Goal: Task Accomplishment & Management: Complete application form

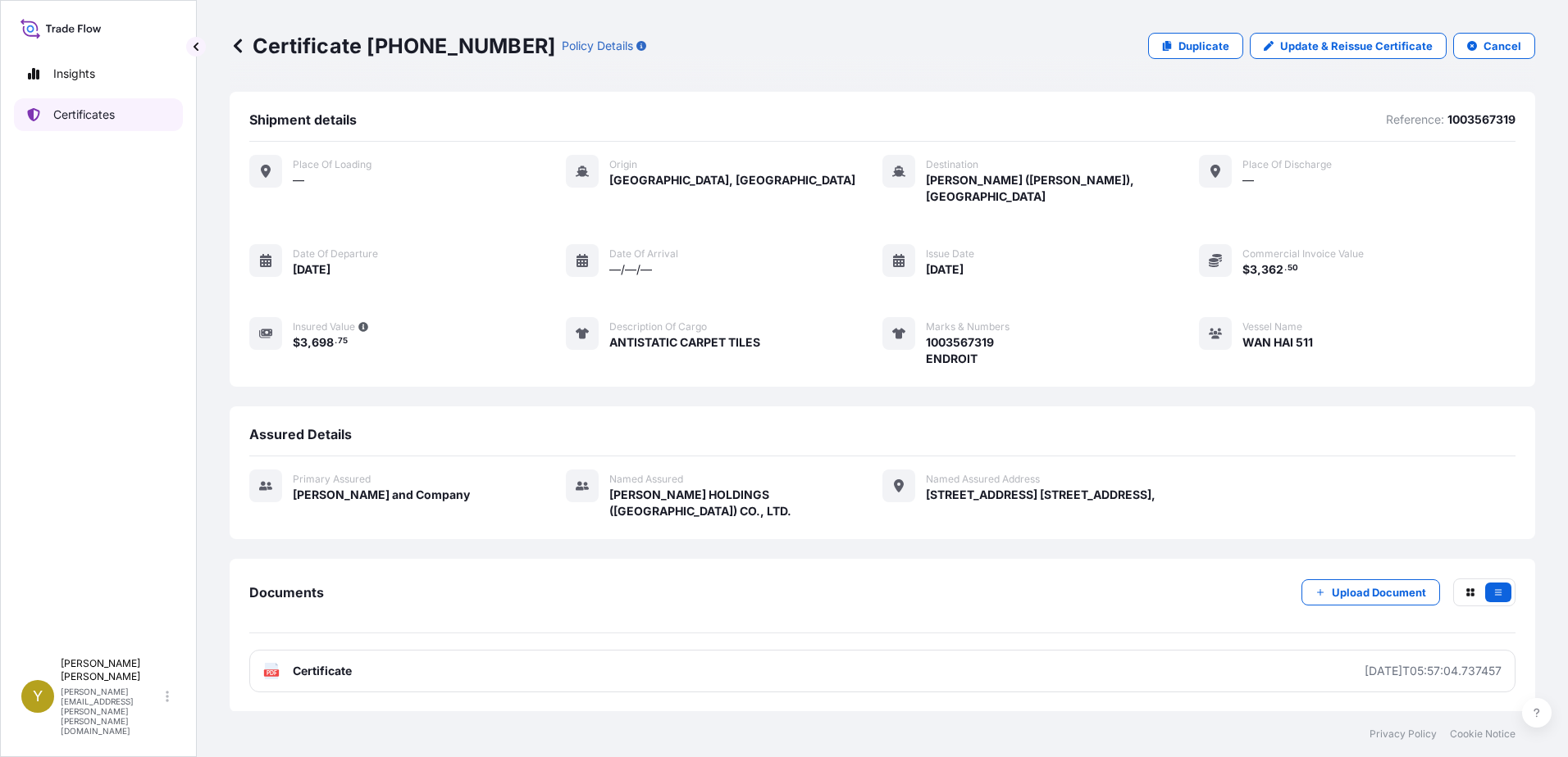
click at [87, 111] on p "Certificates" at bounding box center [84, 114] width 62 height 16
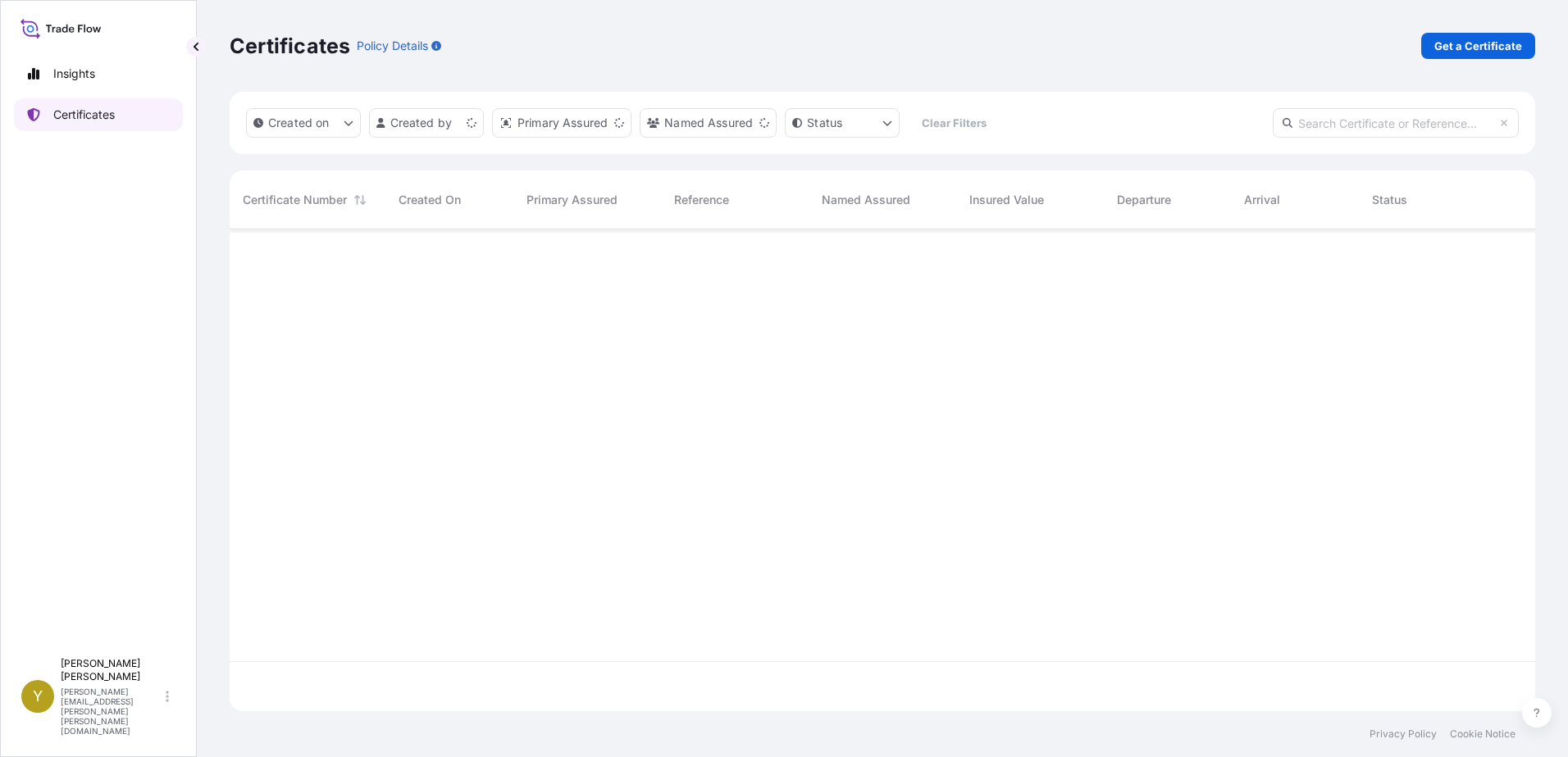
scroll to position [478, 1294]
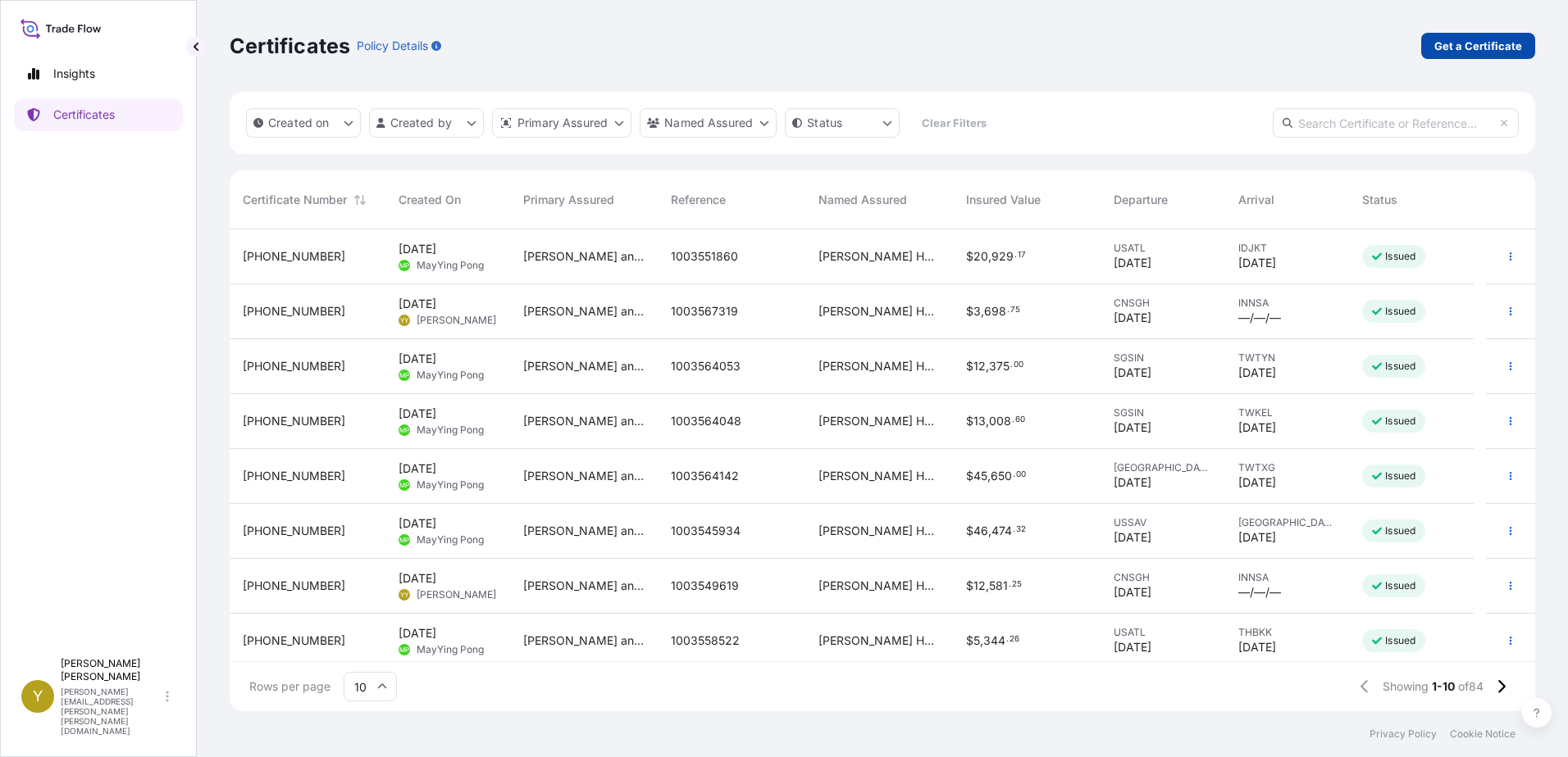
click at [1466, 42] on p "Get a Certificate" at bounding box center [1478, 45] width 88 height 16
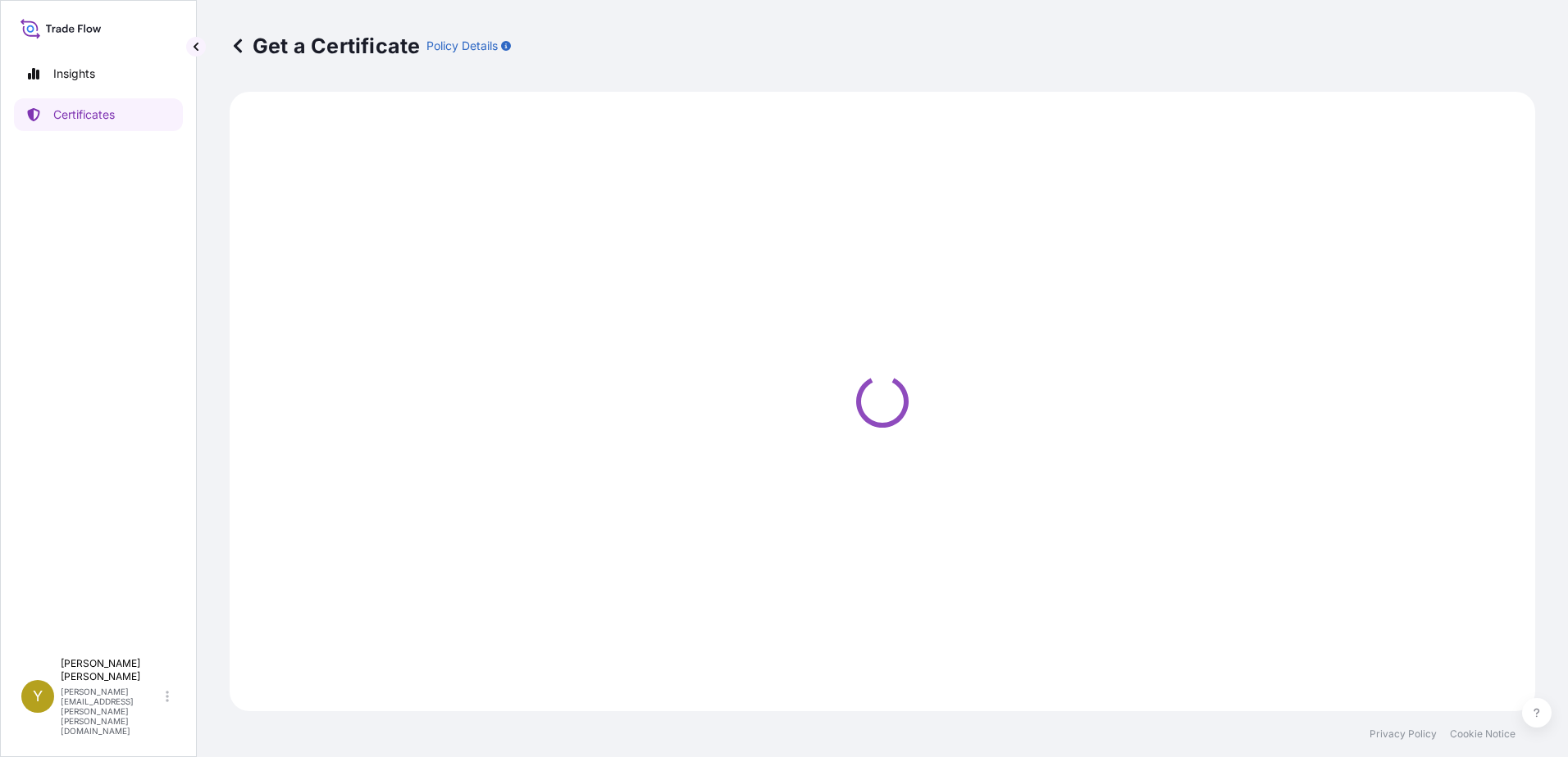
select select "Ocean Vessel"
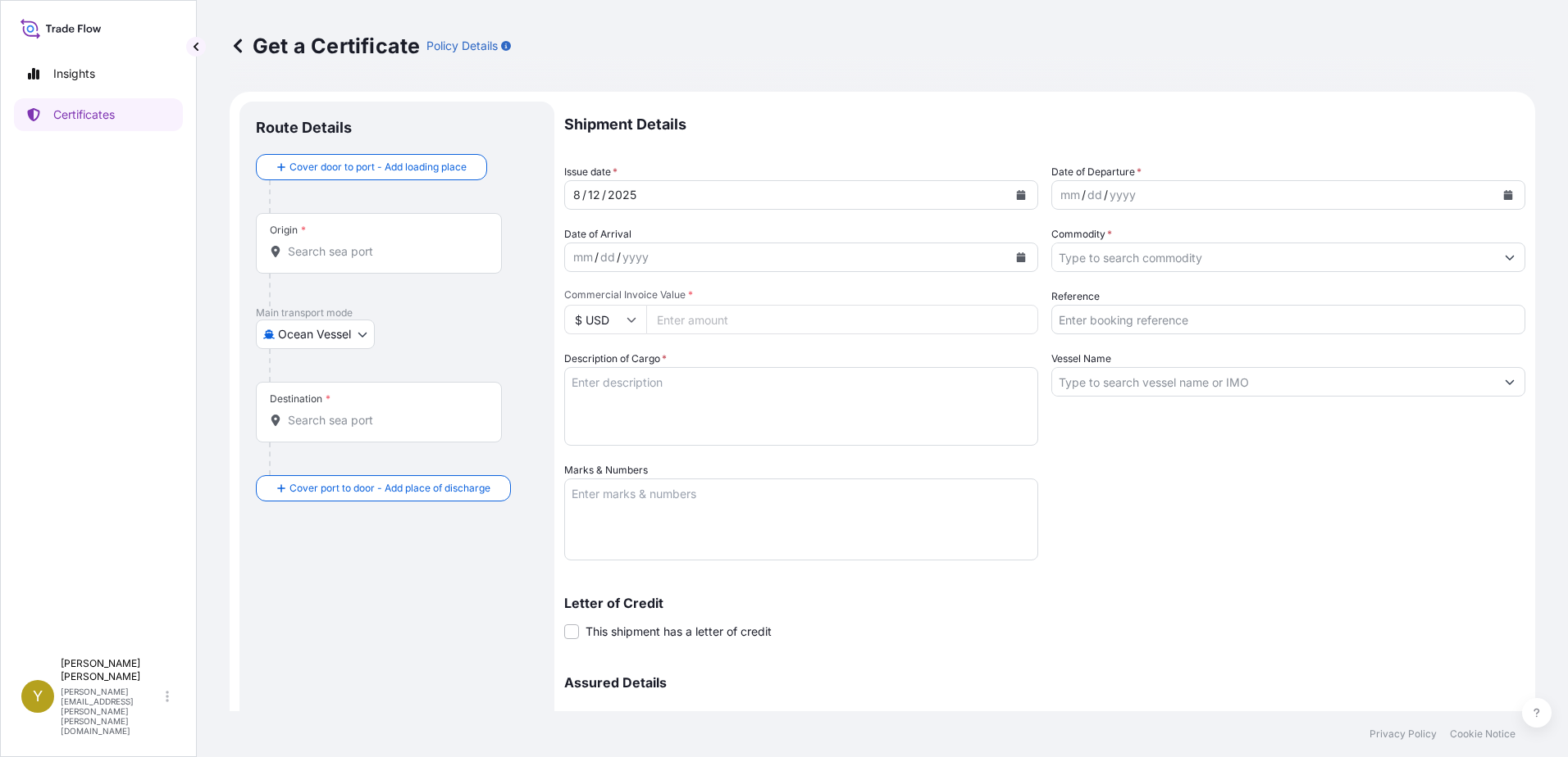
click at [383, 251] on input "Origin *" at bounding box center [385, 251] width 193 height 16
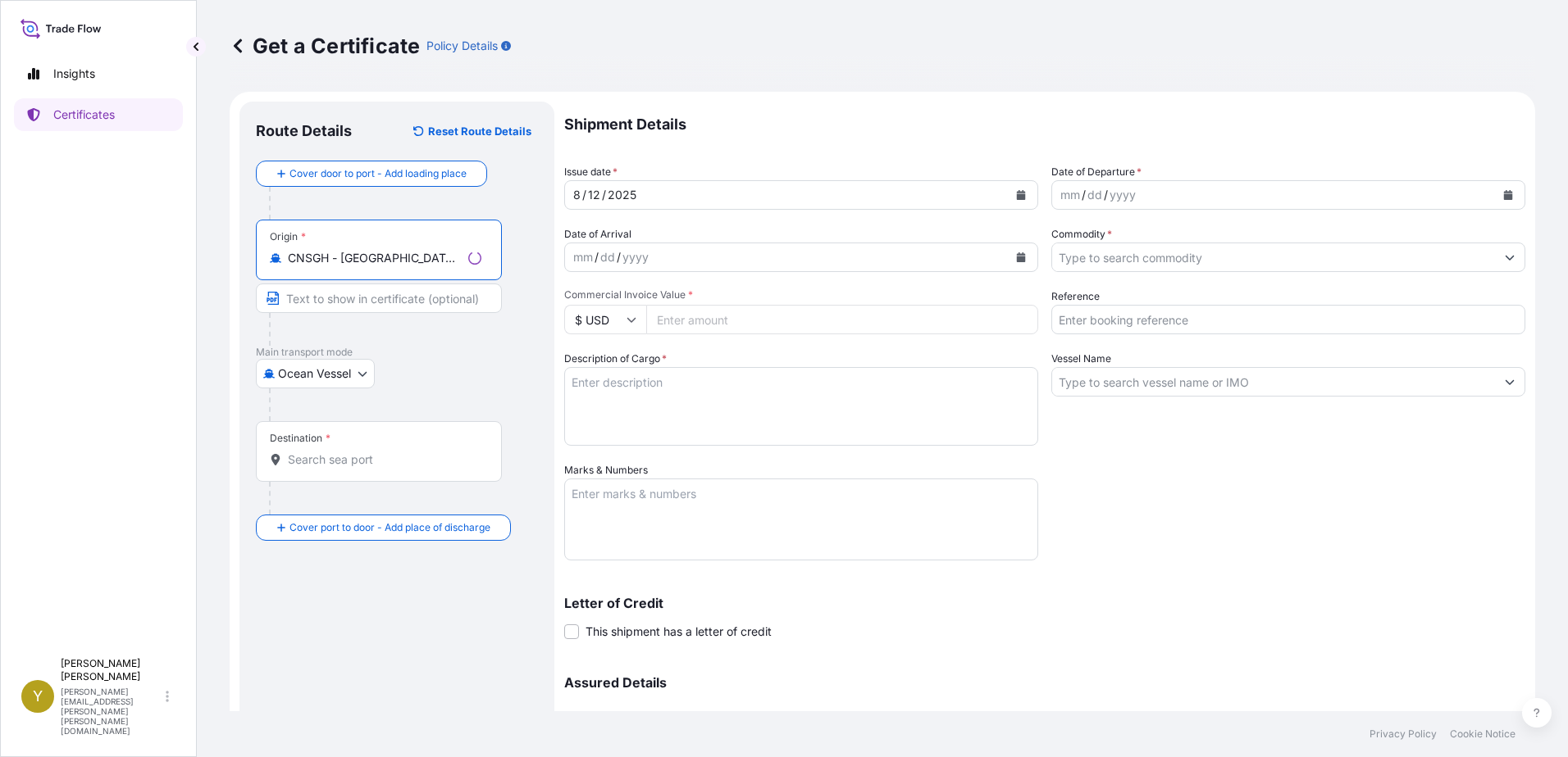
type input "CNSGH - [GEOGRAPHIC_DATA], [GEOGRAPHIC_DATA]"
click at [367, 462] on input "Destination *" at bounding box center [385, 459] width 193 height 16
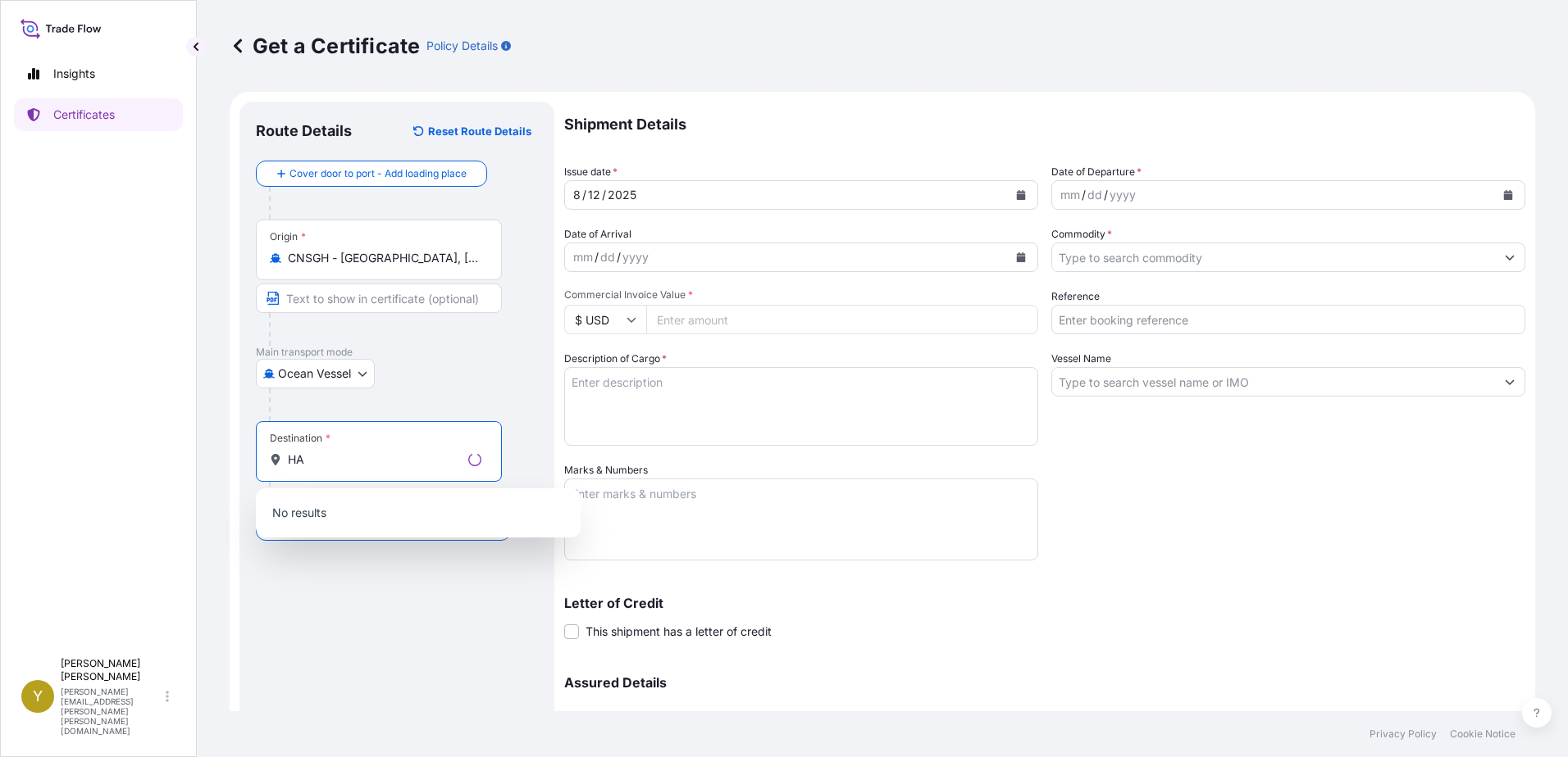
type input "H"
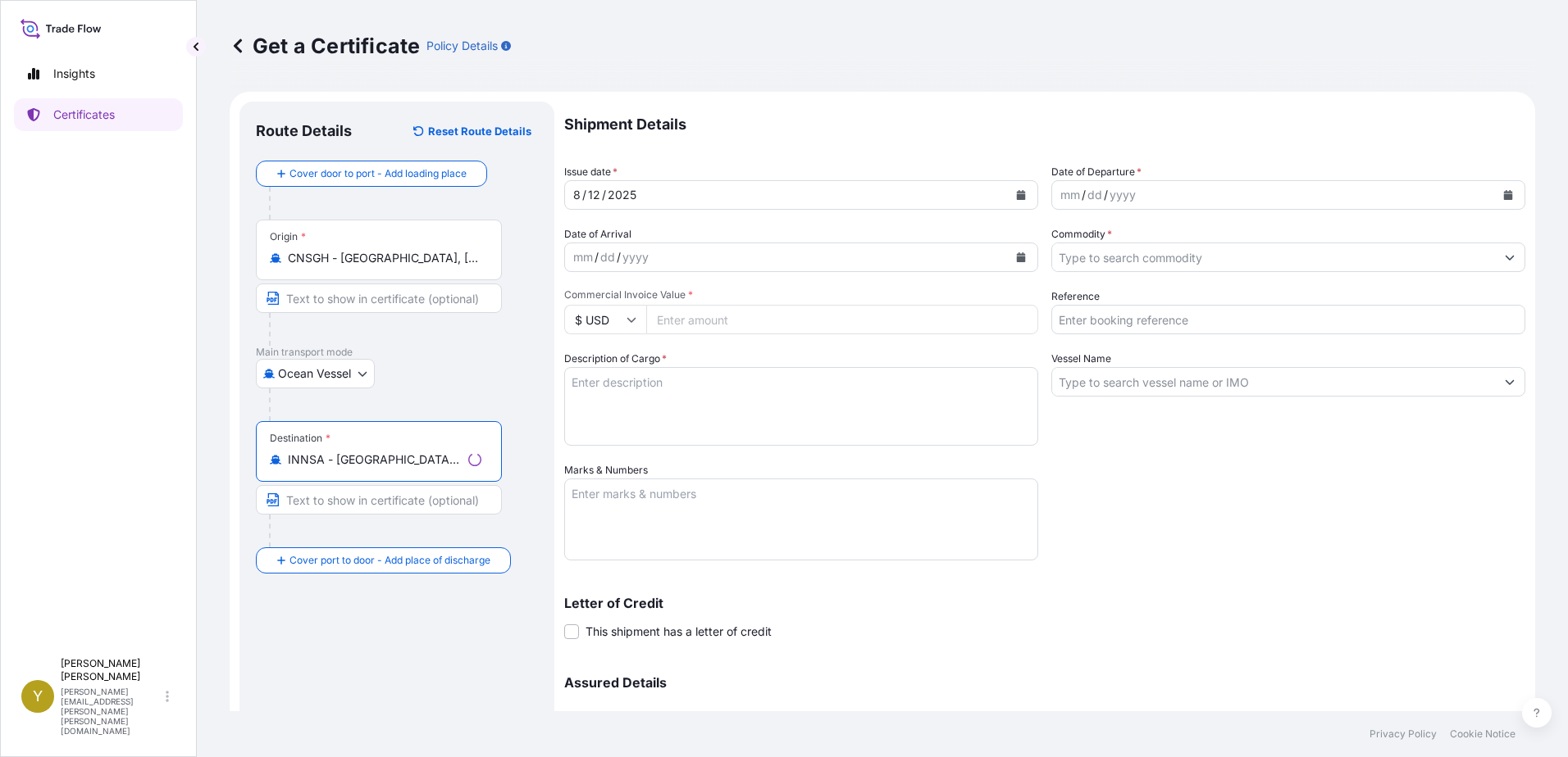
type input "INNSA - [GEOGRAPHIC_DATA] ([PERSON_NAME]), [GEOGRAPHIC_DATA]"
click at [380, 508] on input "Text to appear on certificate" at bounding box center [379, 500] width 246 height 30
type input "[PERSON_NAME]"
type input "Chemicals Manufacturing, Floors Coverings, Performance Products and Solutions"
type input "3362.5"
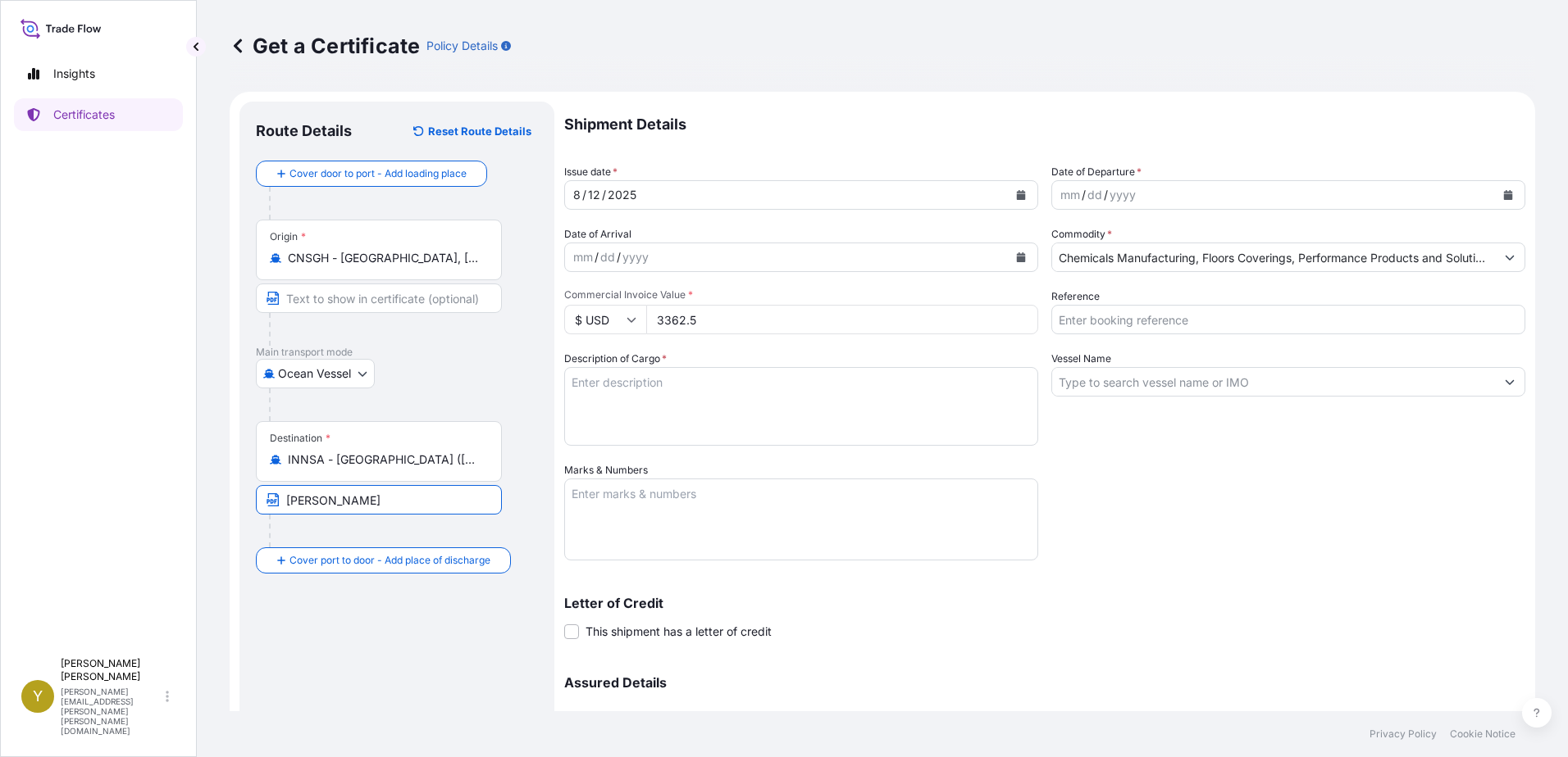
type input "1003567319"
type input "WAN HAI 511"
type input "[PERSON_NAME] HOLDINGS ([GEOGRAPHIC_DATA]) CO., LTD."
click at [1244, 519] on div "Shipment Details Issue date * [DATE] Date of Departure * mm / dd / yyyy Date of…" at bounding box center [1045, 461] width 961 height 719
click at [1159, 199] on div "mm / dd / yyyy" at bounding box center [1274, 195] width 443 height 30
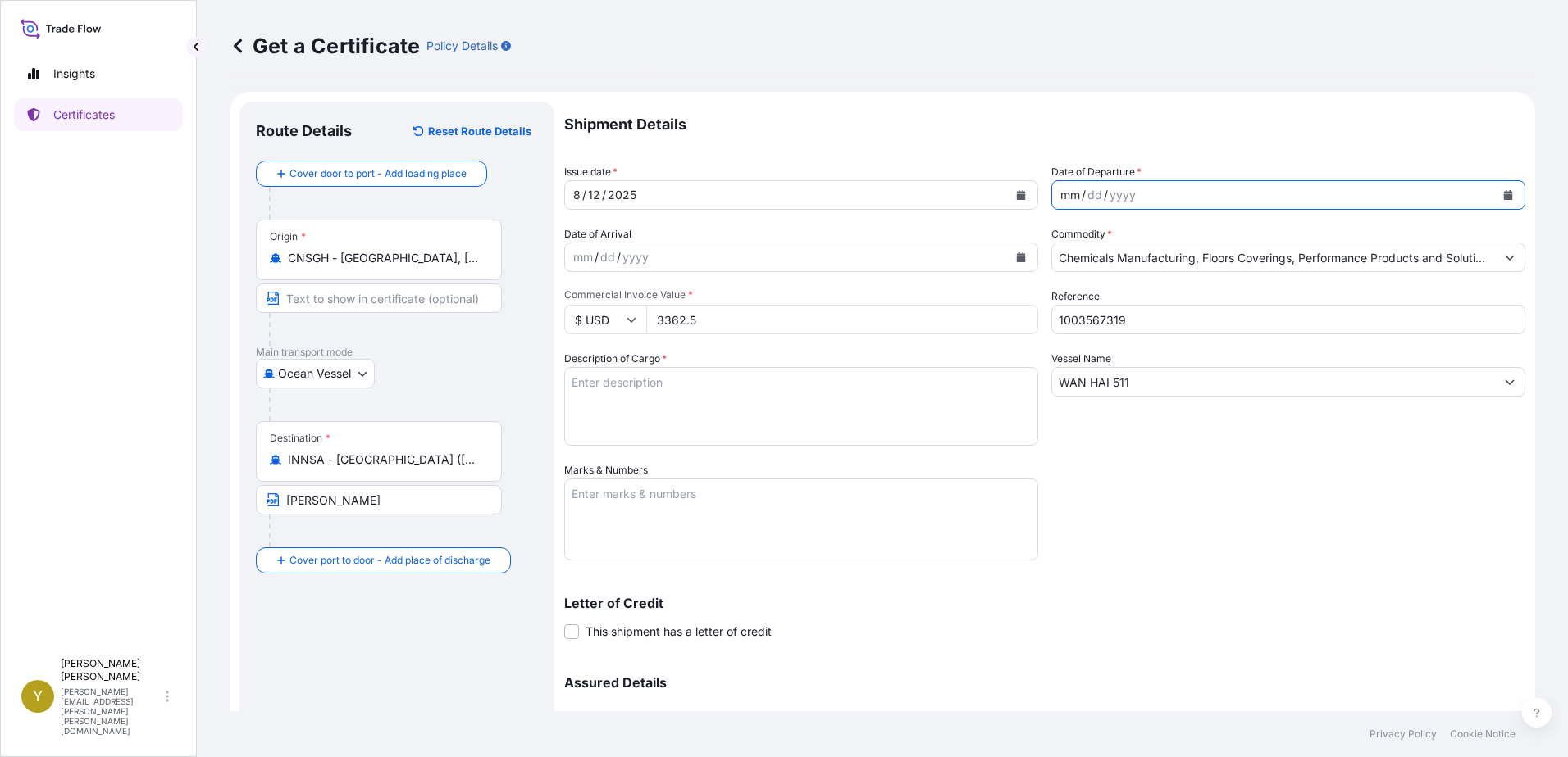
click at [1504, 191] on icon "Calendar" at bounding box center [1508, 196] width 9 height 10
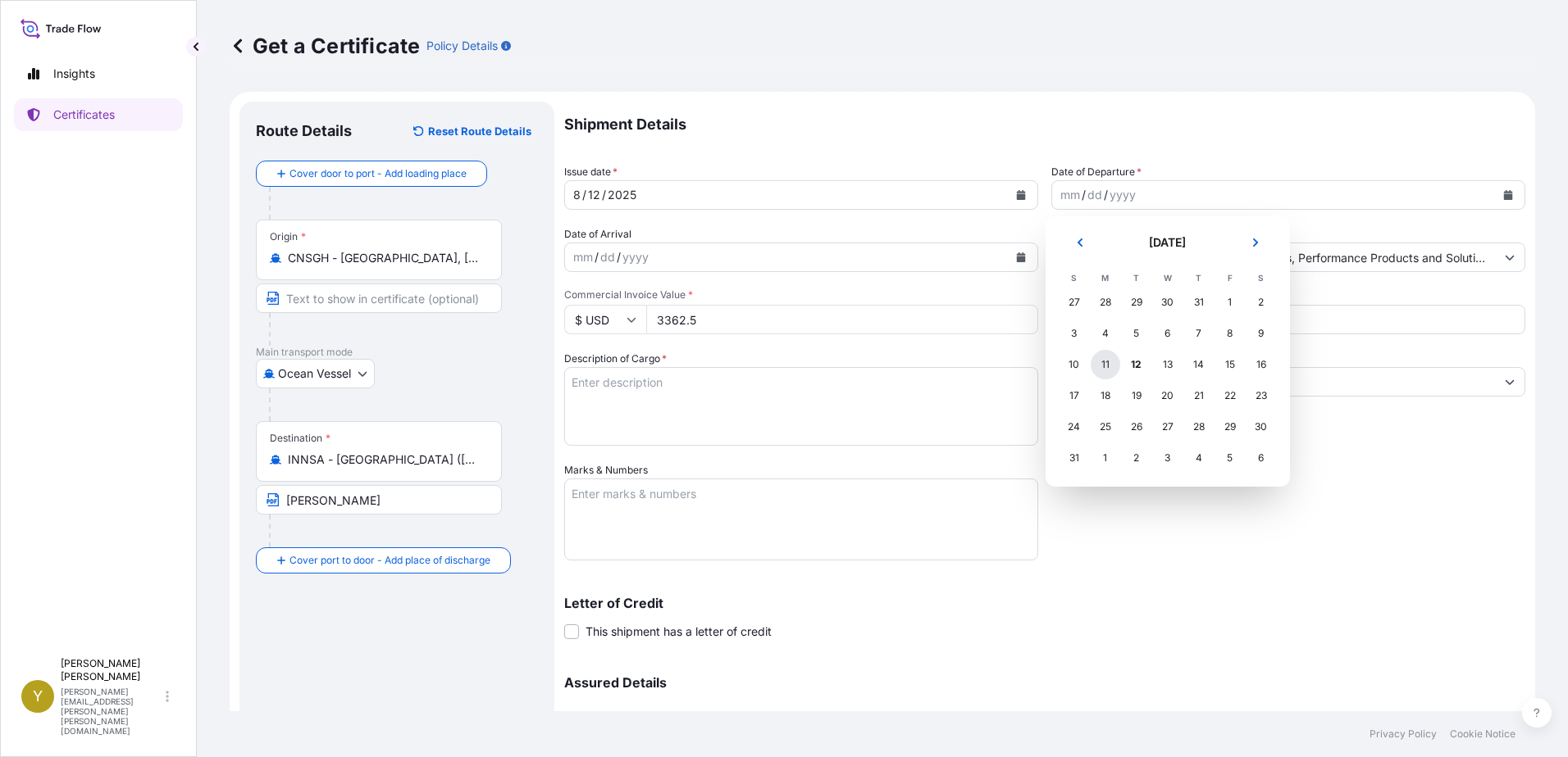
click at [1104, 360] on div "11" at bounding box center [1105, 365] width 30 height 30
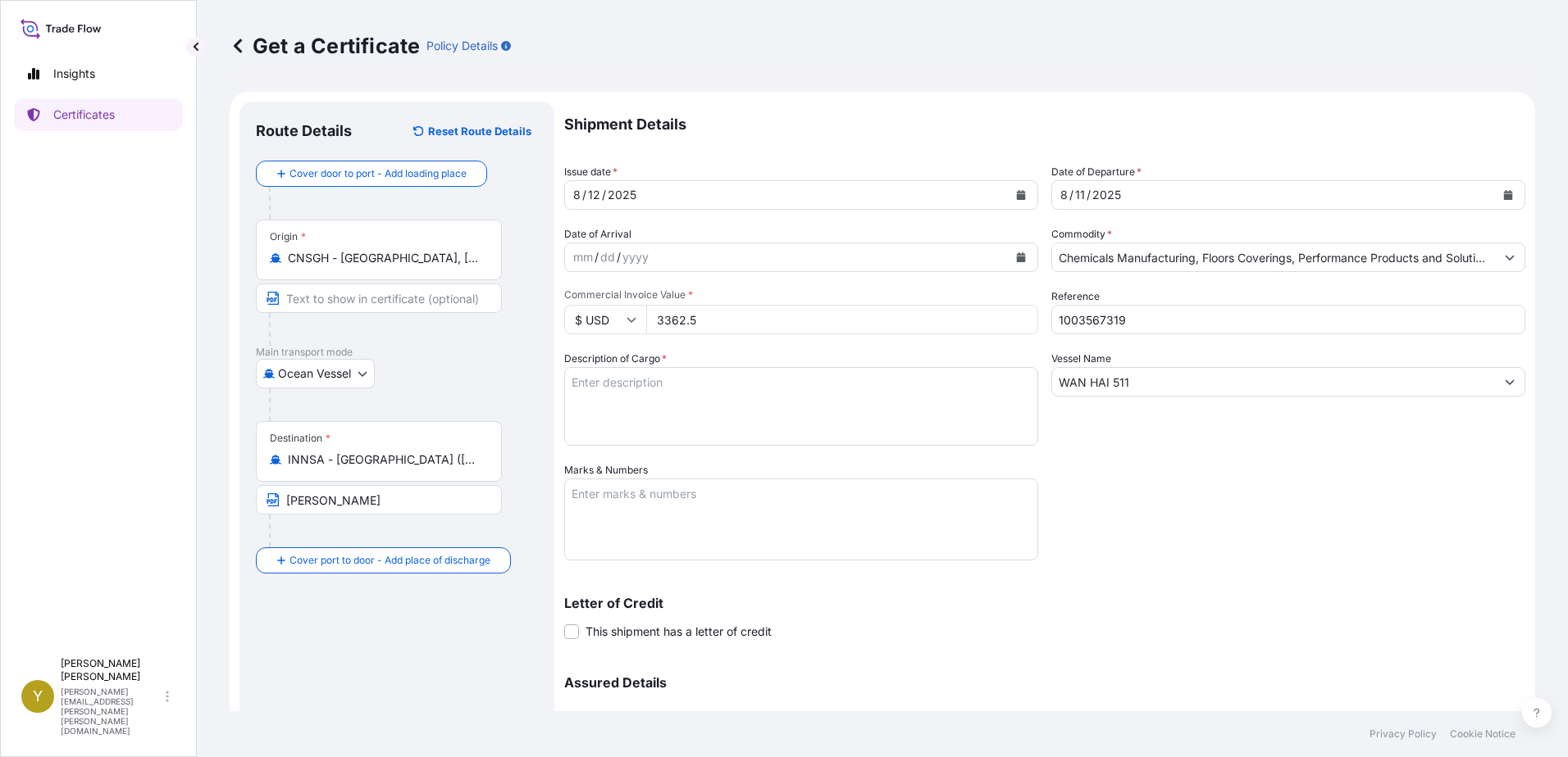
drag, startPoint x: 712, startPoint y: 318, endPoint x: 520, endPoint y: 289, distance: 194.2
click at [534, 312] on form "Route Details Reset Route Details Cover door to port - Add loading place Place …" at bounding box center [882, 484] width 1306 height 784
click at [753, 323] on input "3362.5" at bounding box center [842, 320] width 392 height 30
drag, startPoint x: 693, startPoint y: 316, endPoint x: 604, endPoint y: 316, distance: 89.0
click at [604, 316] on div "$ USD 3362.5" at bounding box center [801, 320] width 474 height 30
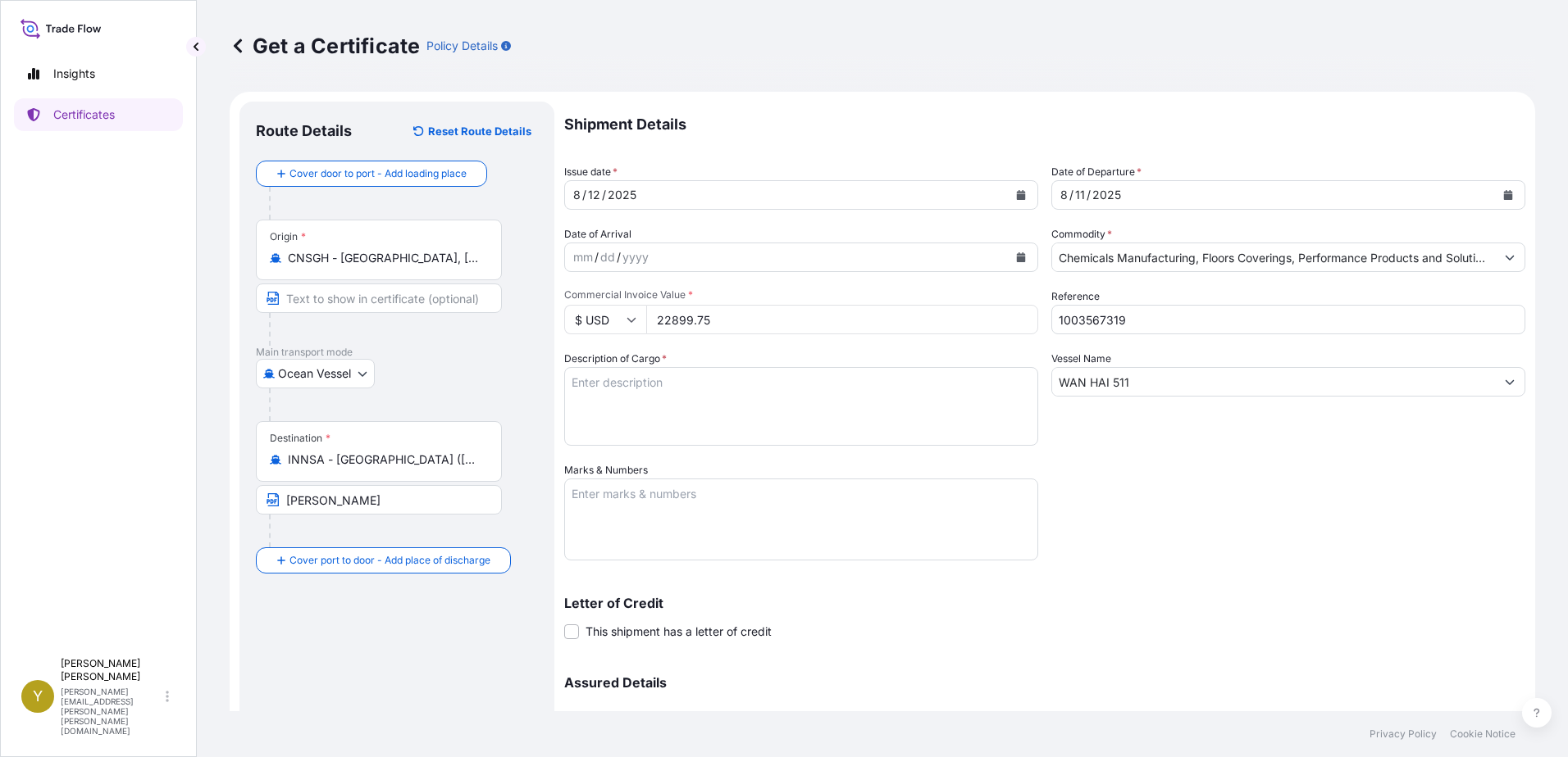
type input "22899.75"
drag, startPoint x: 1147, startPoint y: 324, endPoint x: 964, endPoint y: 324, distance: 183.0
click at [964, 324] on div "Shipment Details Issue date * [DATE] Date of Departure * [DATE] Date of Arrival…" at bounding box center [1045, 461] width 961 height 719
type input "1003556914"
click at [768, 396] on textarea "Description of Cargo *" at bounding box center [801, 407] width 474 height 79
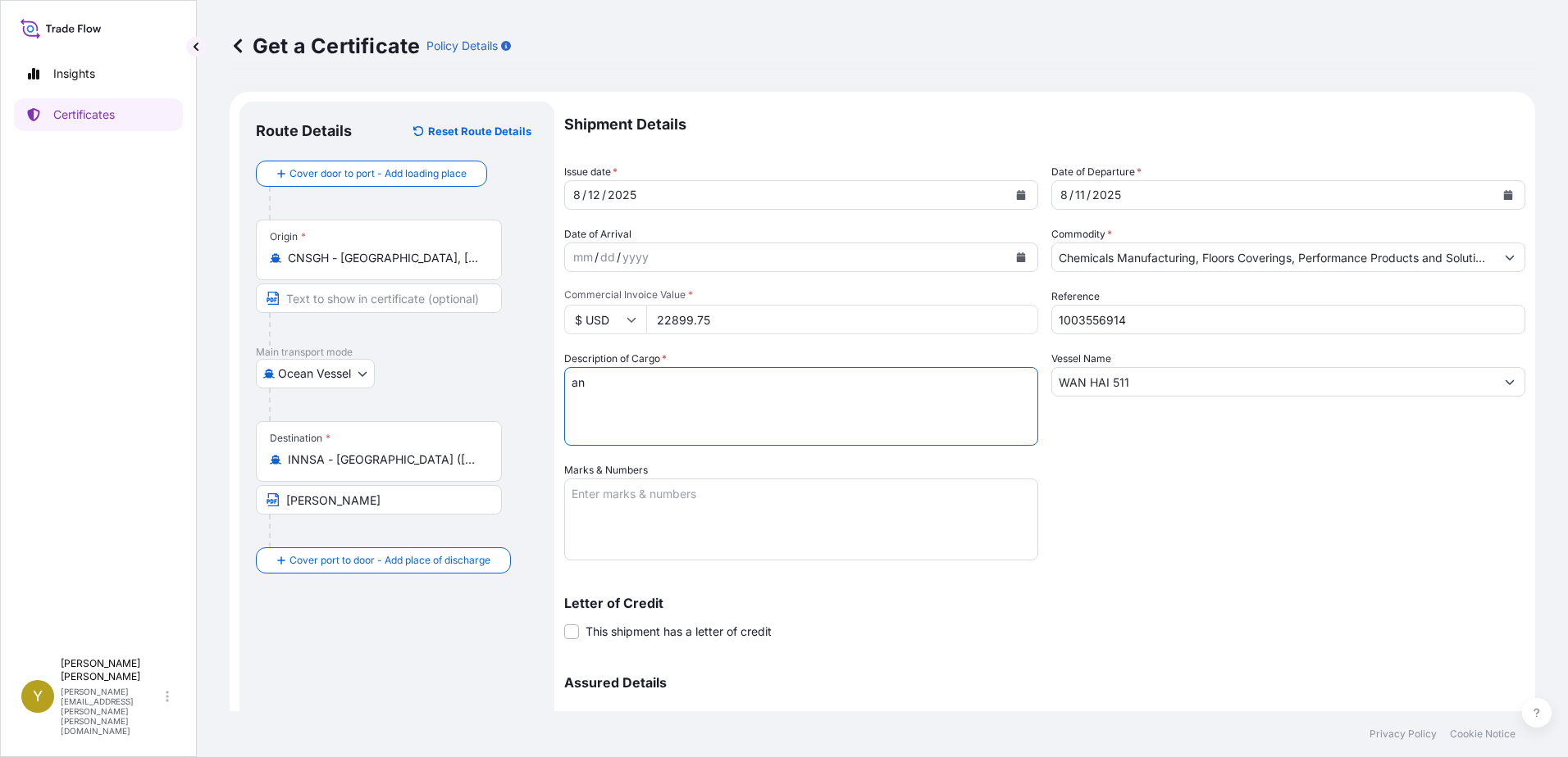
type textarea "a"
drag, startPoint x: 831, startPoint y: 386, endPoint x: 552, endPoint y: 390, distance: 279.0
click at [549, 396] on form "Route Details Reset Route Details Cover door to port - Add loading place Place …" at bounding box center [882, 484] width 1306 height 784
type textarea "ANTISTATIC NYLON CARPET TILES"
click at [1169, 388] on input "WAN HAI 511" at bounding box center [1274, 382] width 443 height 30
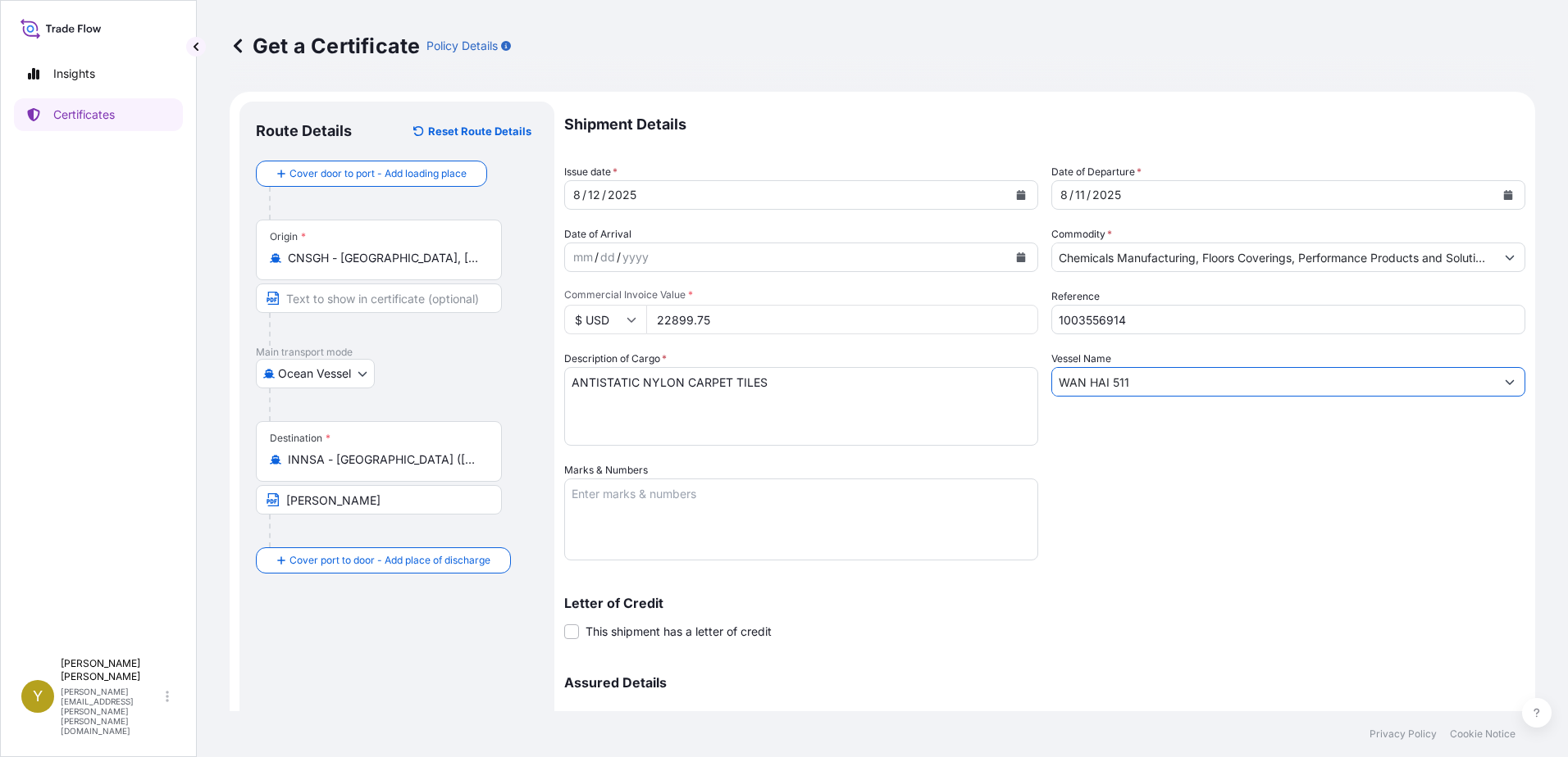
drag, startPoint x: 1169, startPoint y: 388, endPoint x: 987, endPoint y: 384, distance: 182.0
click at [993, 388] on div "Shipment Details Issue date * [DATE] Date of Departure * [DATE] Date of Arrival…" at bounding box center [1045, 461] width 961 height 719
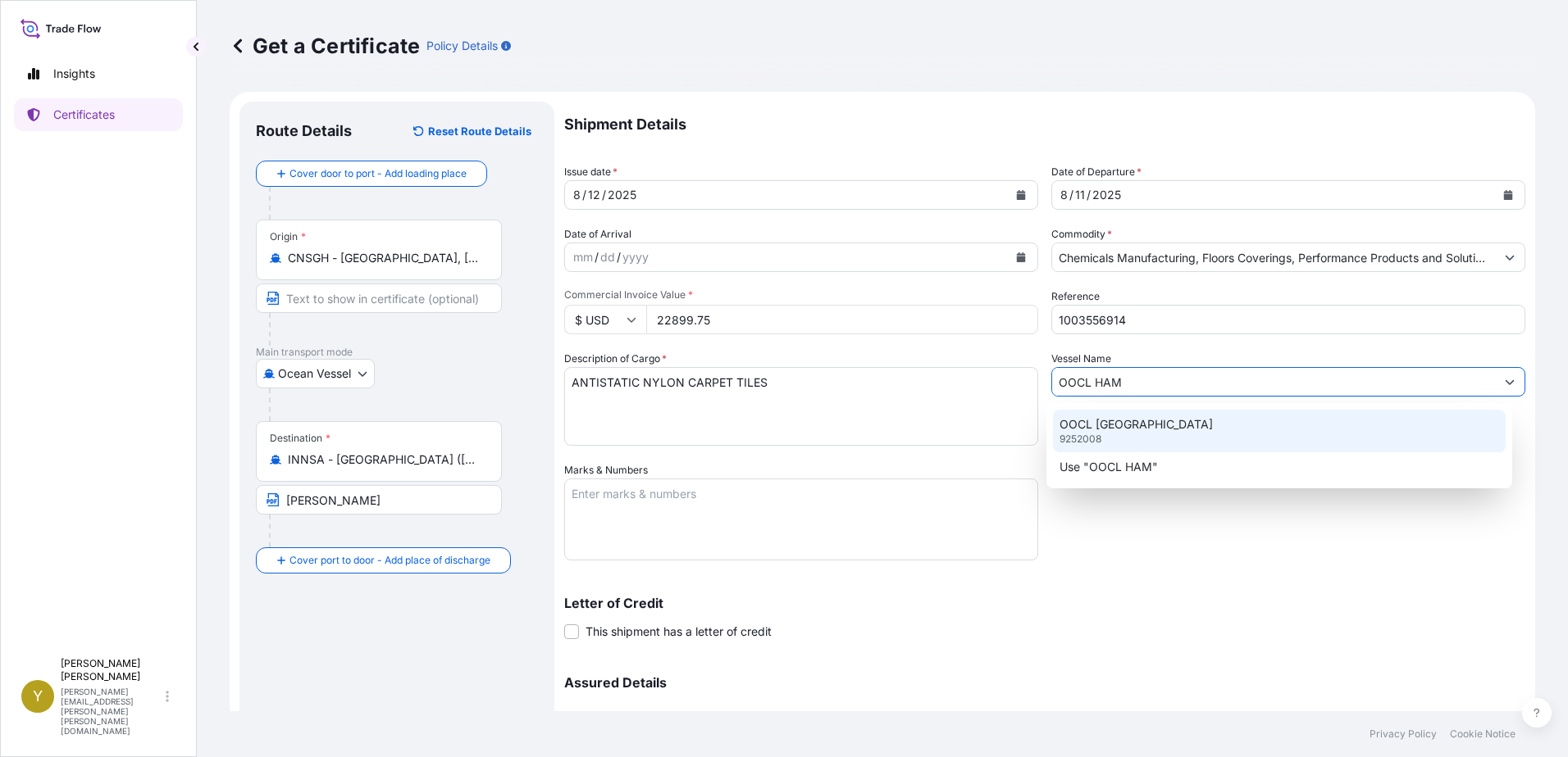
click at [1148, 431] on p "OOCL [GEOGRAPHIC_DATA]" at bounding box center [1135, 424] width 153 height 16
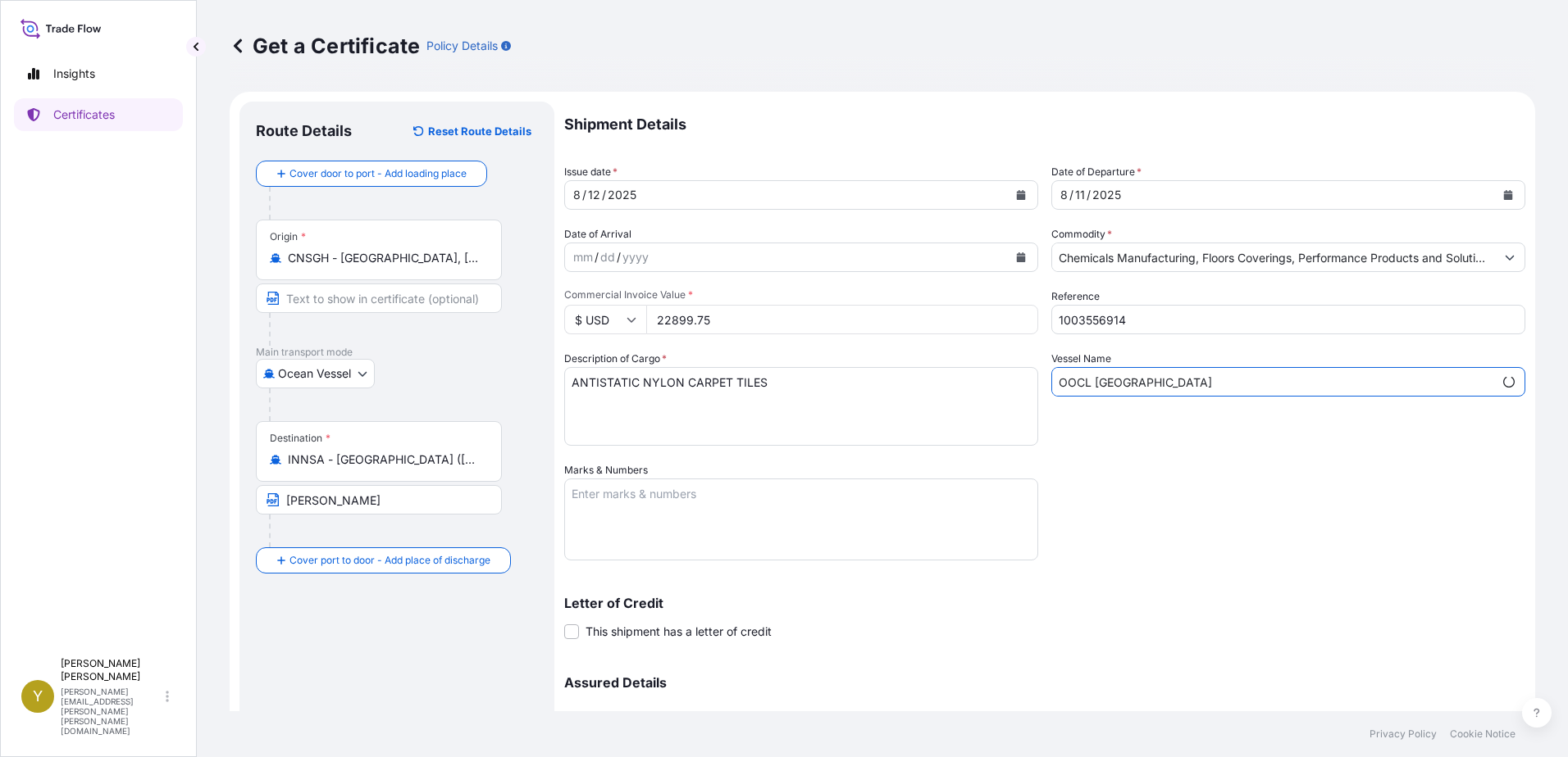
type input "OOCL [GEOGRAPHIC_DATA]"
click at [630, 495] on textarea "Marks & Numbers" at bounding box center [801, 519] width 474 height 82
type textarea "1003556914 1003559906 [PERSON_NAME]"
click at [1182, 574] on div "Shipment Details Issue date * [DATE] Date of Departure * [DATE] Date of Arrival…" at bounding box center [1045, 461] width 961 height 719
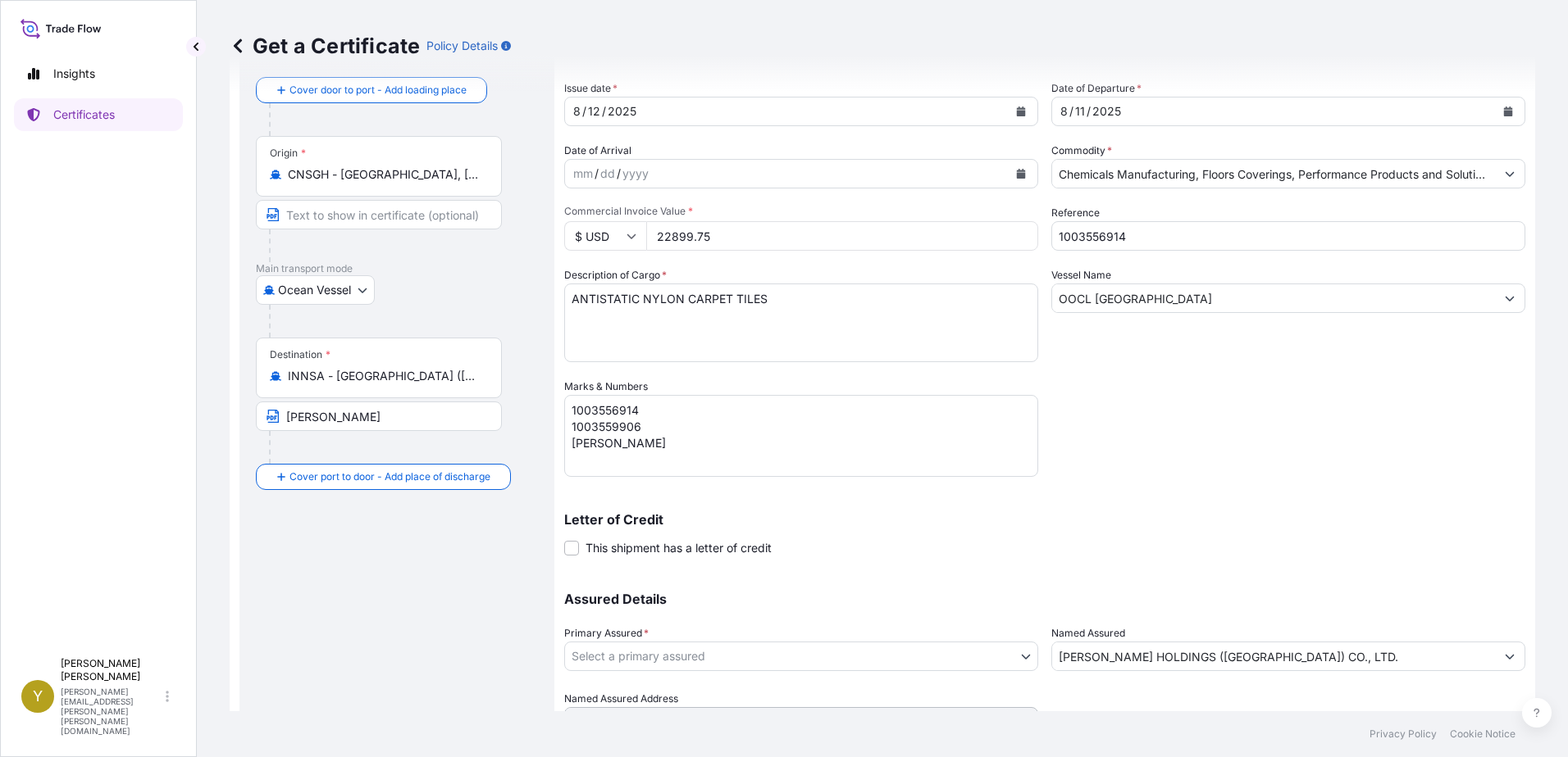
scroll to position [165, 0]
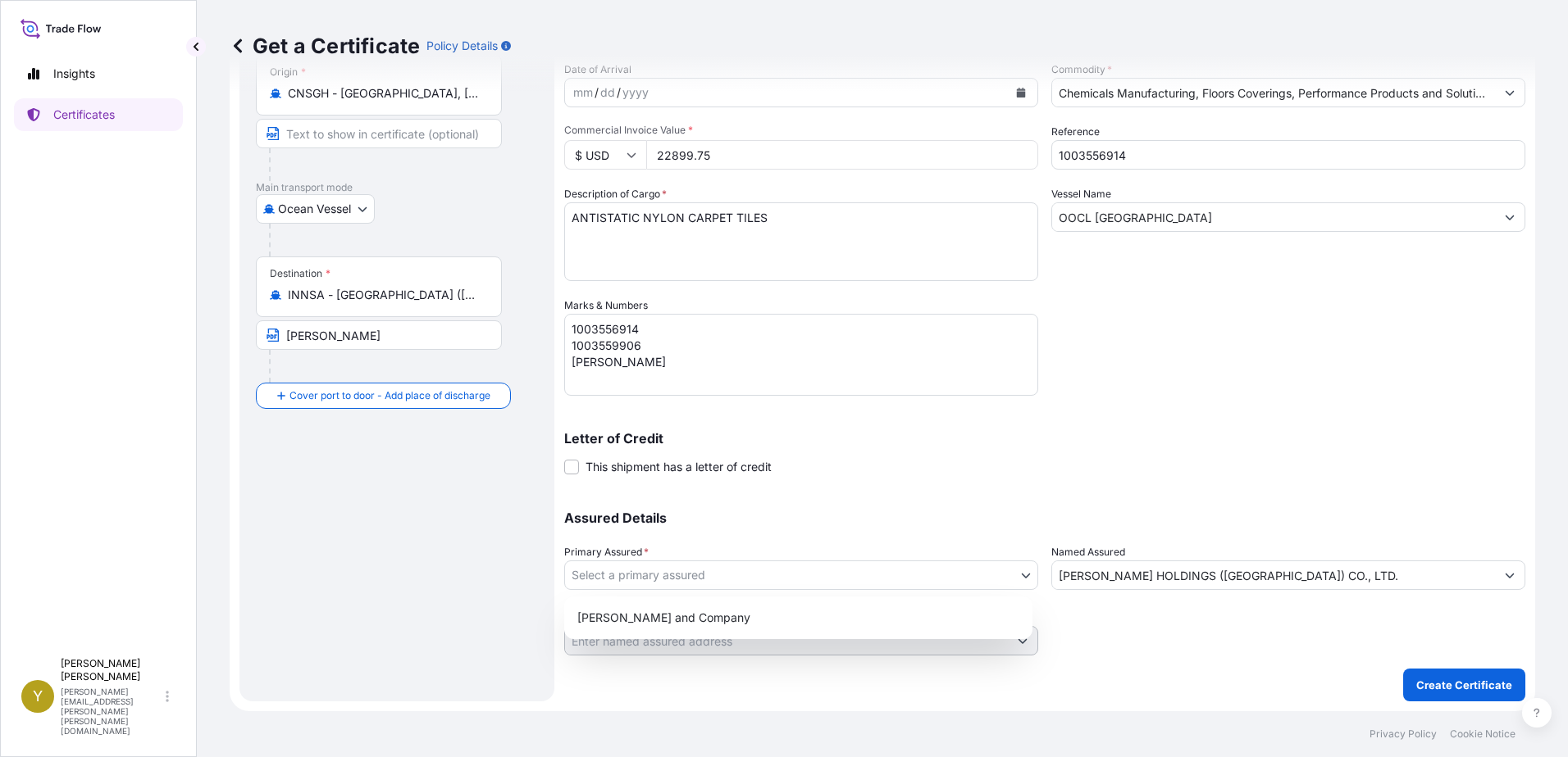
click at [762, 574] on body "Insights Certificates Y [PERSON_NAME] [PERSON_NAME][EMAIL_ADDRESS][PERSON_NAME]…" at bounding box center [784, 378] width 1568 height 757
click at [730, 626] on div "[PERSON_NAME] and Company" at bounding box center [799, 618] width 455 height 30
select select "31531"
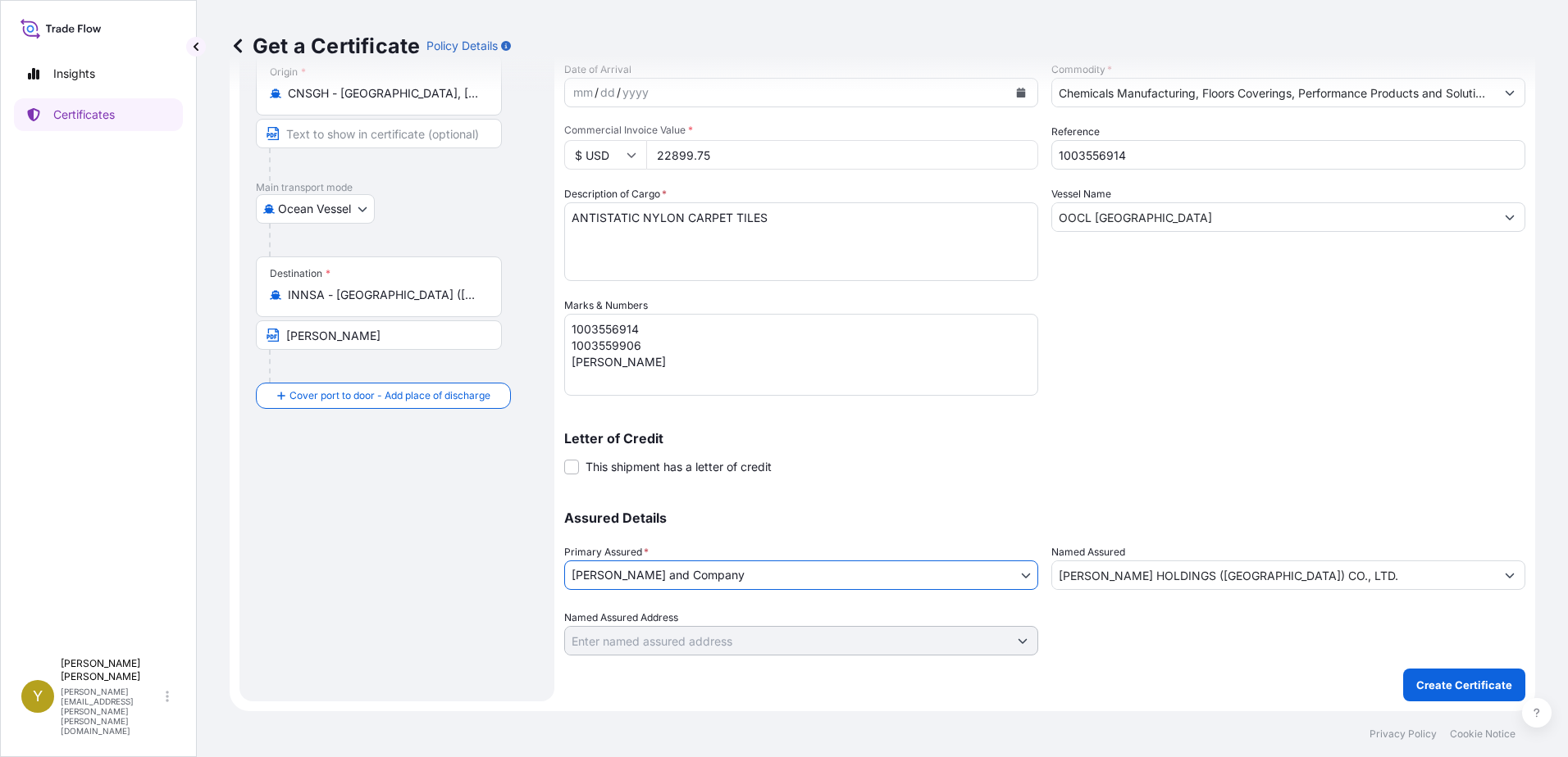
click at [1331, 575] on input "[PERSON_NAME] HOLDINGS ([GEOGRAPHIC_DATA]) CO., LTD." at bounding box center [1274, 575] width 443 height 30
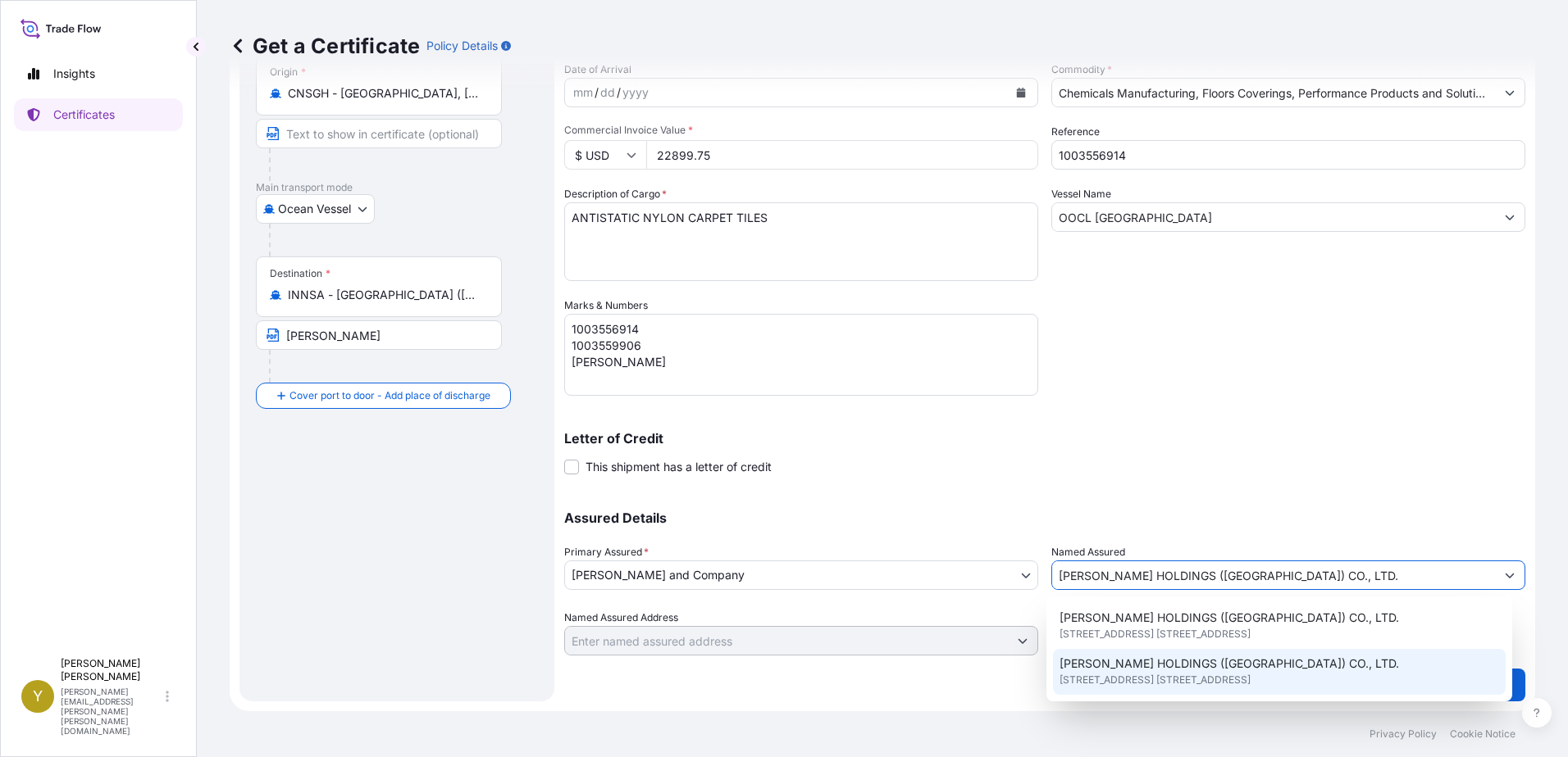
click at [1233, 661] on span "[PERSON_NAME] HOLDINGS ([GEOGRAPHIC_DATA]) CO., LTD." at bounding box center [1229, 663] width 339 height 16
type input "[STREET_ADDRESS] [STREET_ADDRESS],"
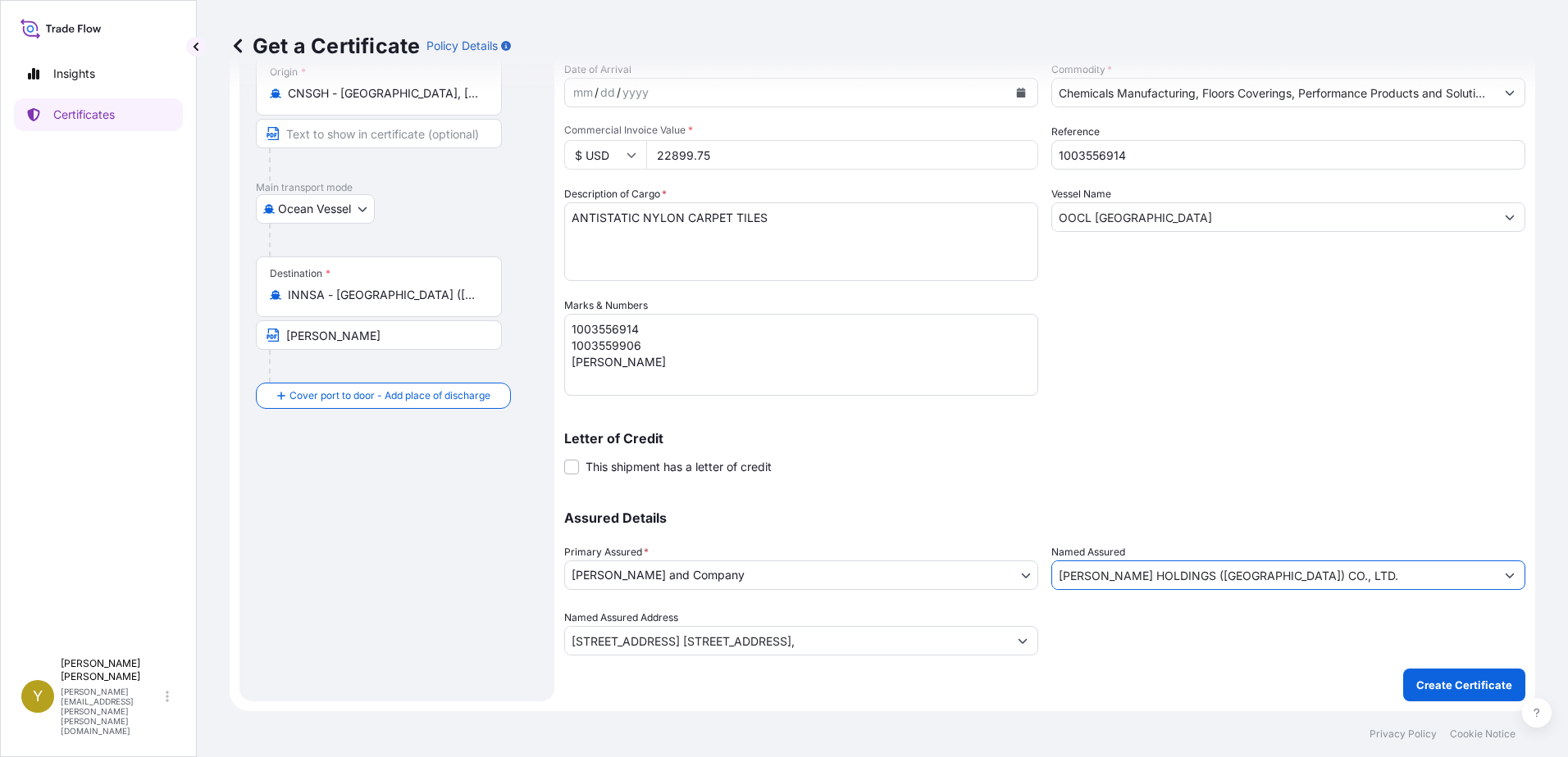
click at [1216, 645] on div at bounding box center [1288, 633] width 474 height 46
click at [1434, 683] on p "Create Certificate" at bounding box center [1464, 684] width 96 height 16
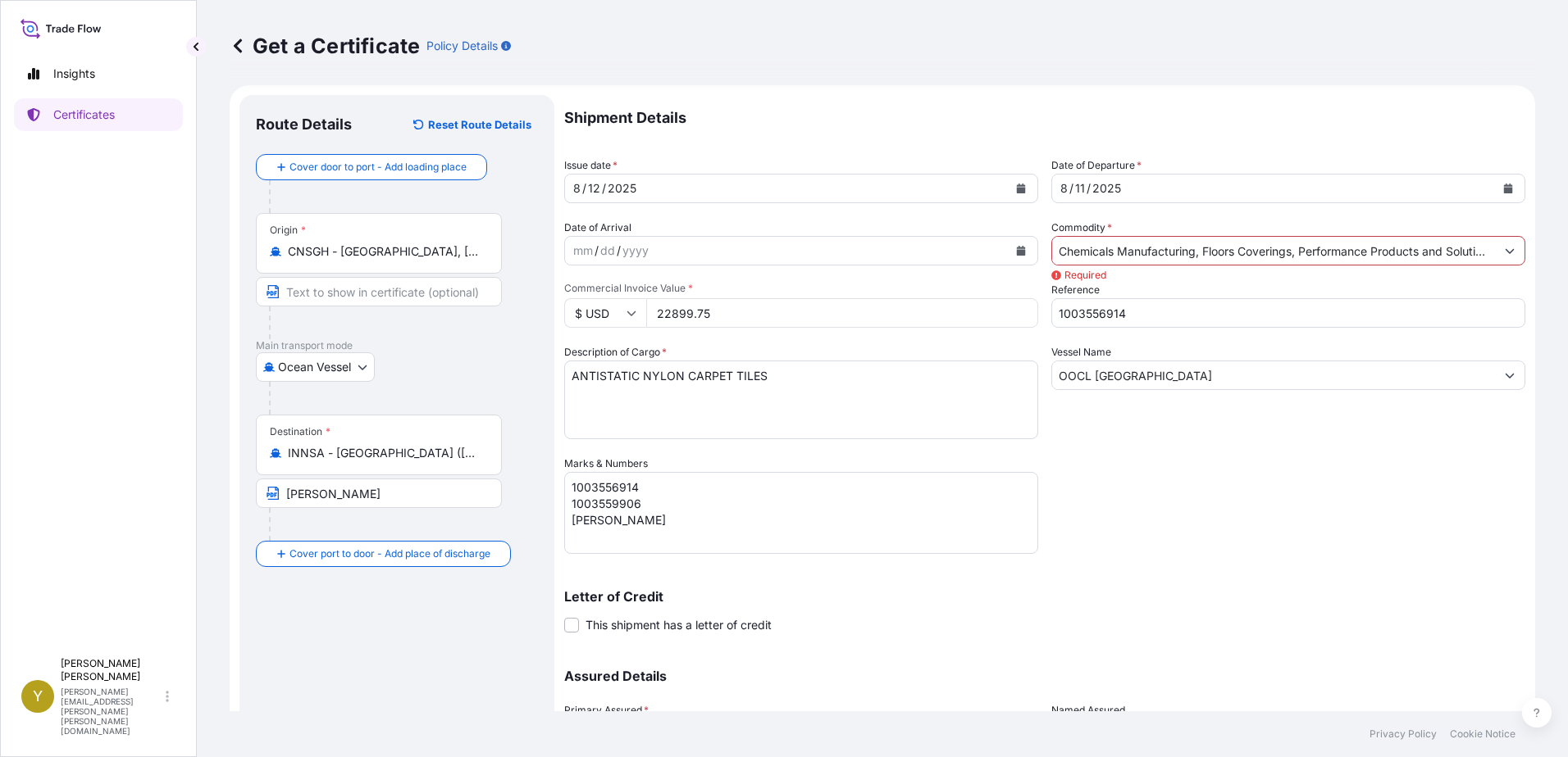
scroll to position [0, 0]
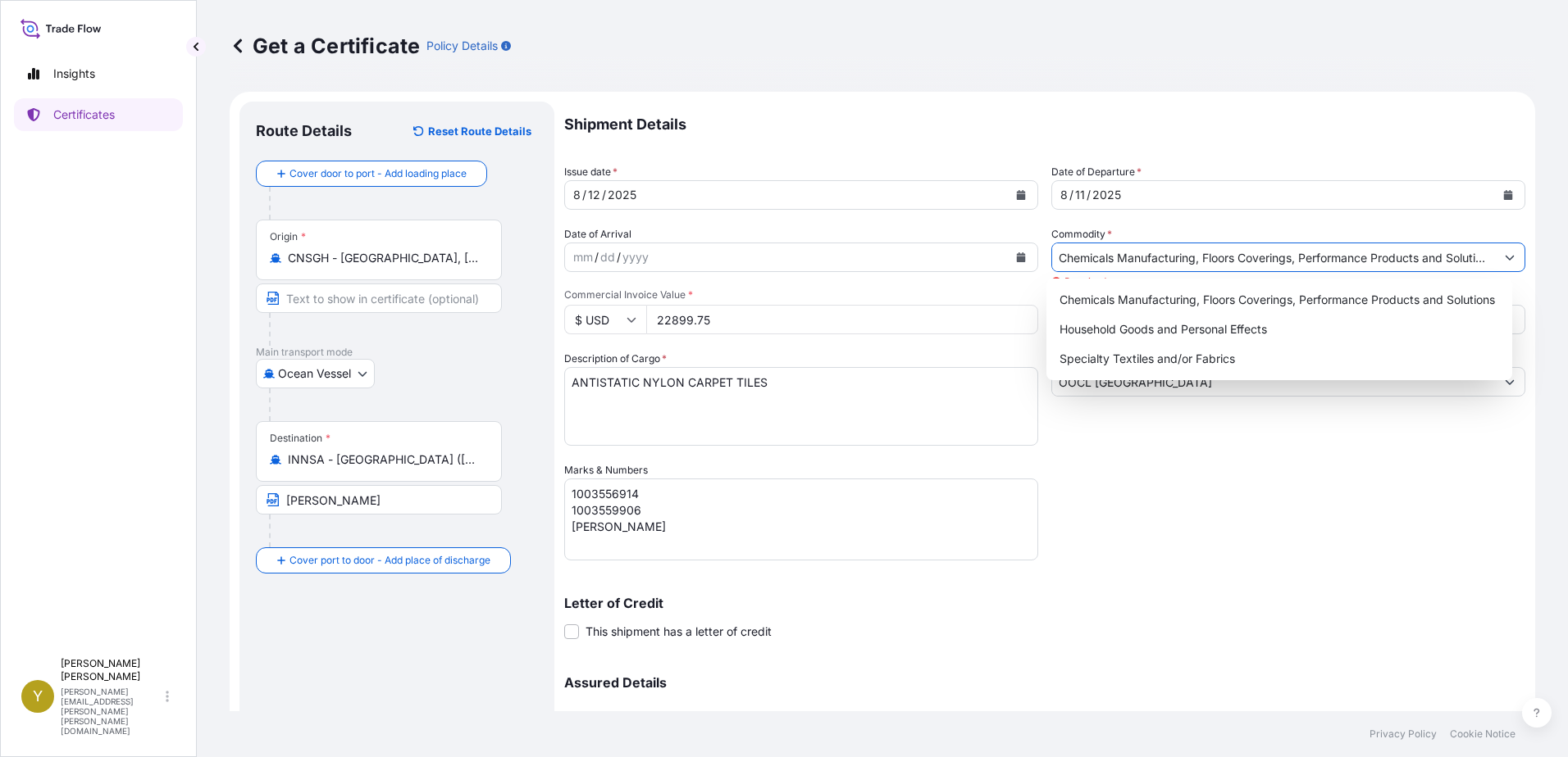
click at [1505, 255] on icon "Show suggestions" at bounding box center [1510, 257] width 10 height 10
click at [1365, 291] on div "Chemicals Manufacturing, Floors Coverings, Performance Products and Solutions" at bounding box center [1280, 300] width 453 height 30
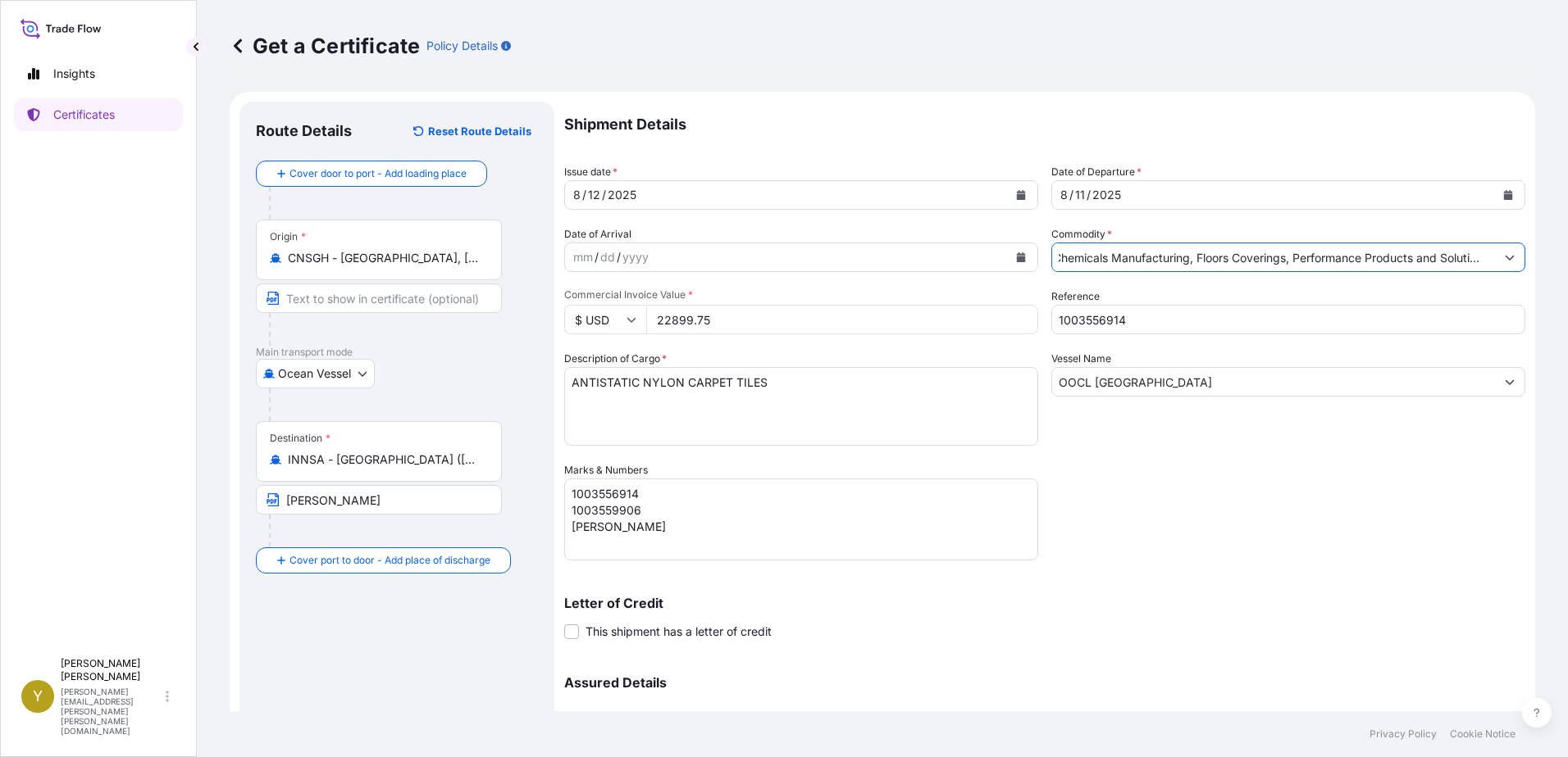
click at [1309, 504] on div "Shipment Details Issue date * [DATE] Date of Departure * [DATE] Date of Arrival…" at bounding box center [1045, 461] width 961 height 719
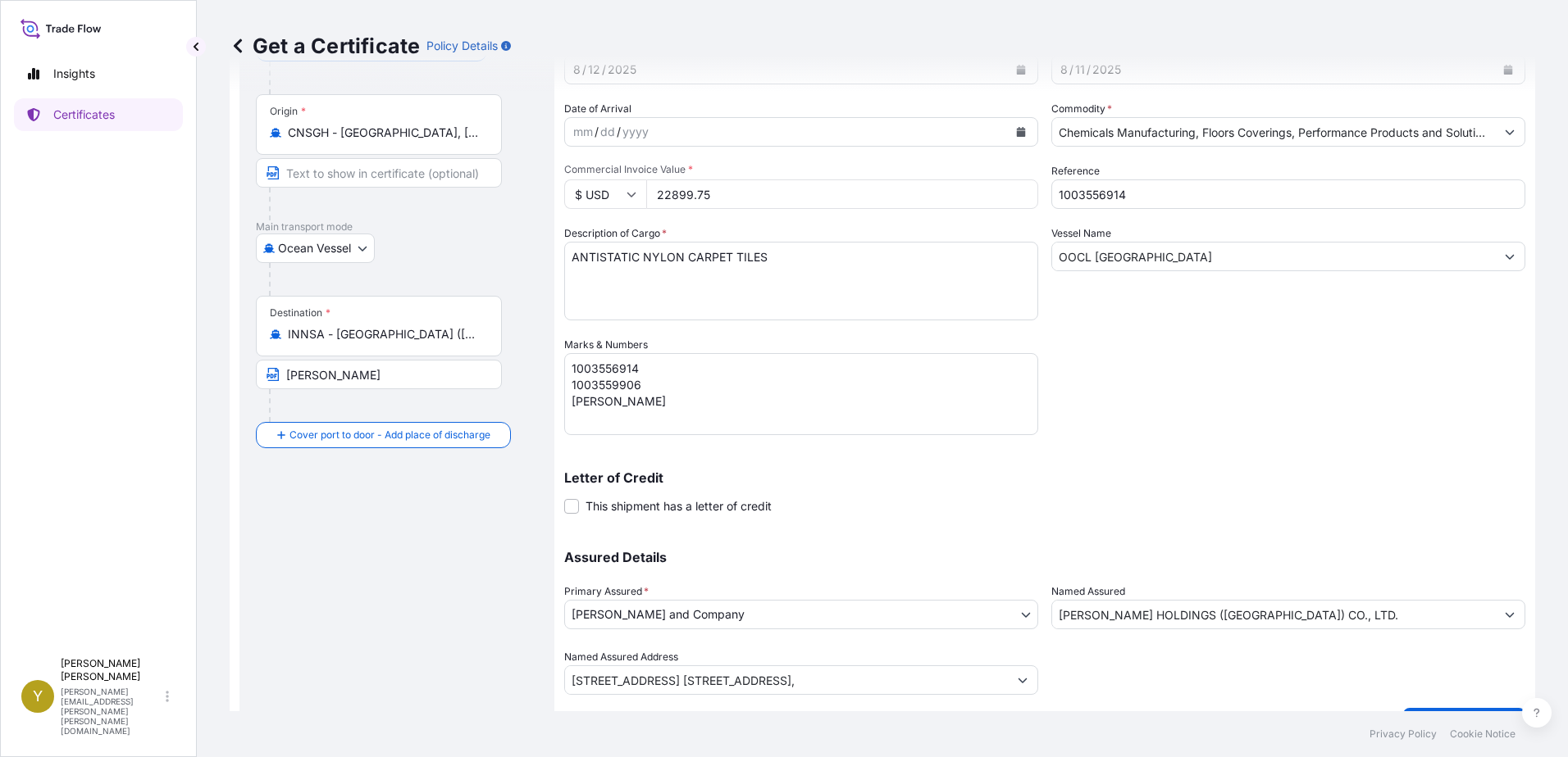
scroll to position [165, 0]
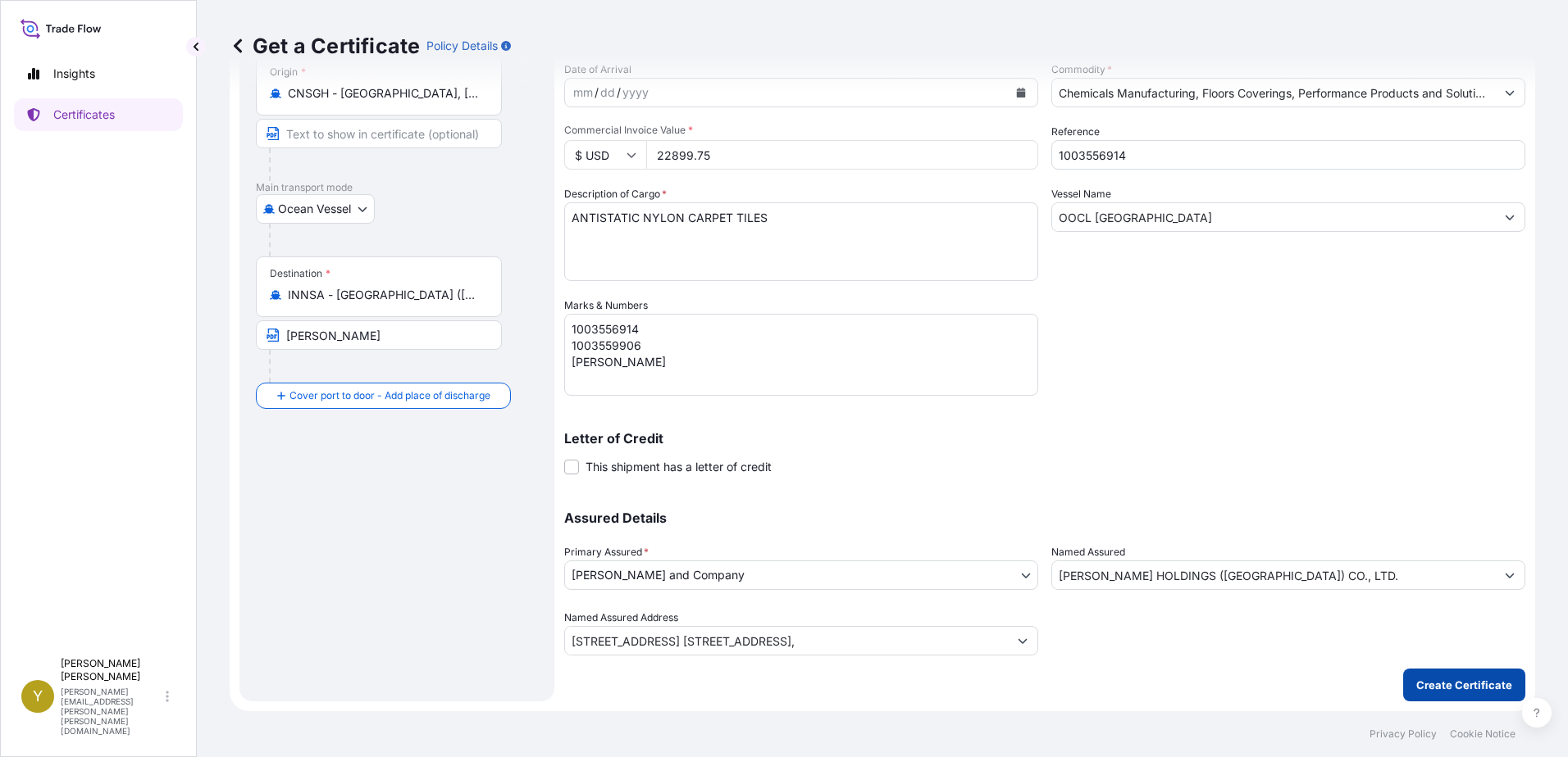
click at [1431, 679] on p "Create Certificate" at bounding box center [1464, 684] width 96 height 16
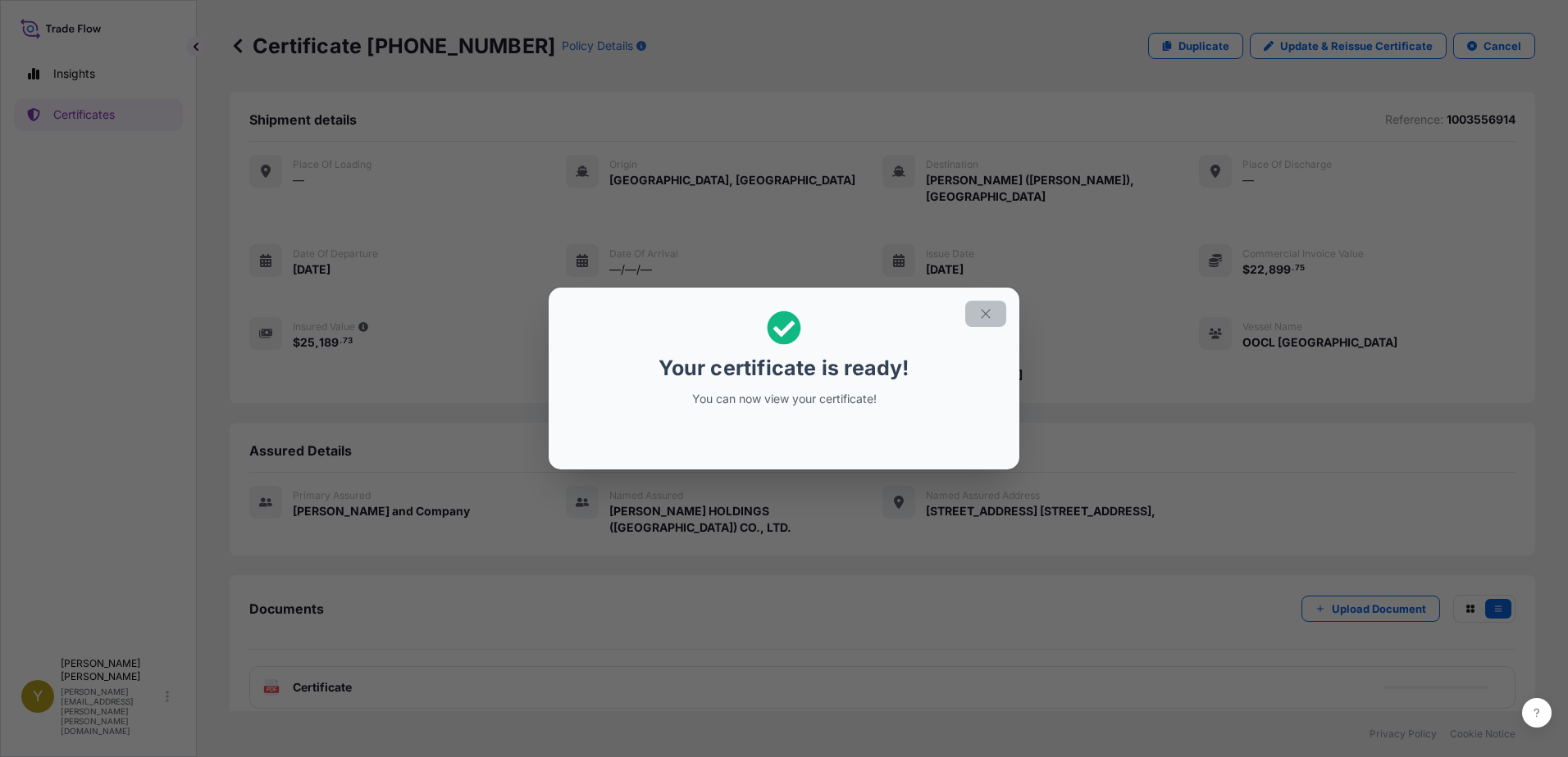
click at [984, 312] on icon "button" at bounding box center [985, 314] width 9 height 9
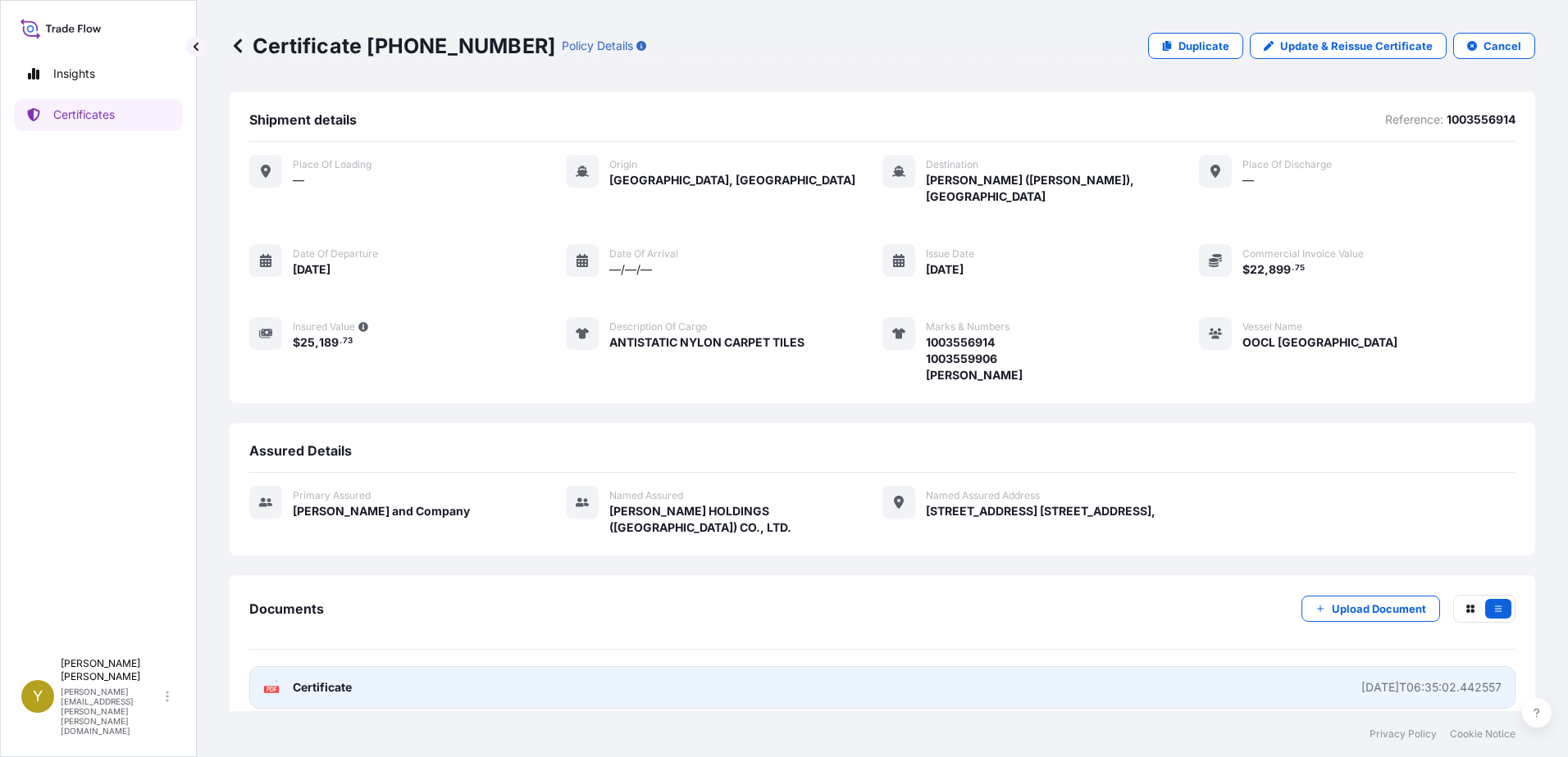
click at [315, 679] on span "Certificate" at bounding box center [321, 687] width 59 height 16
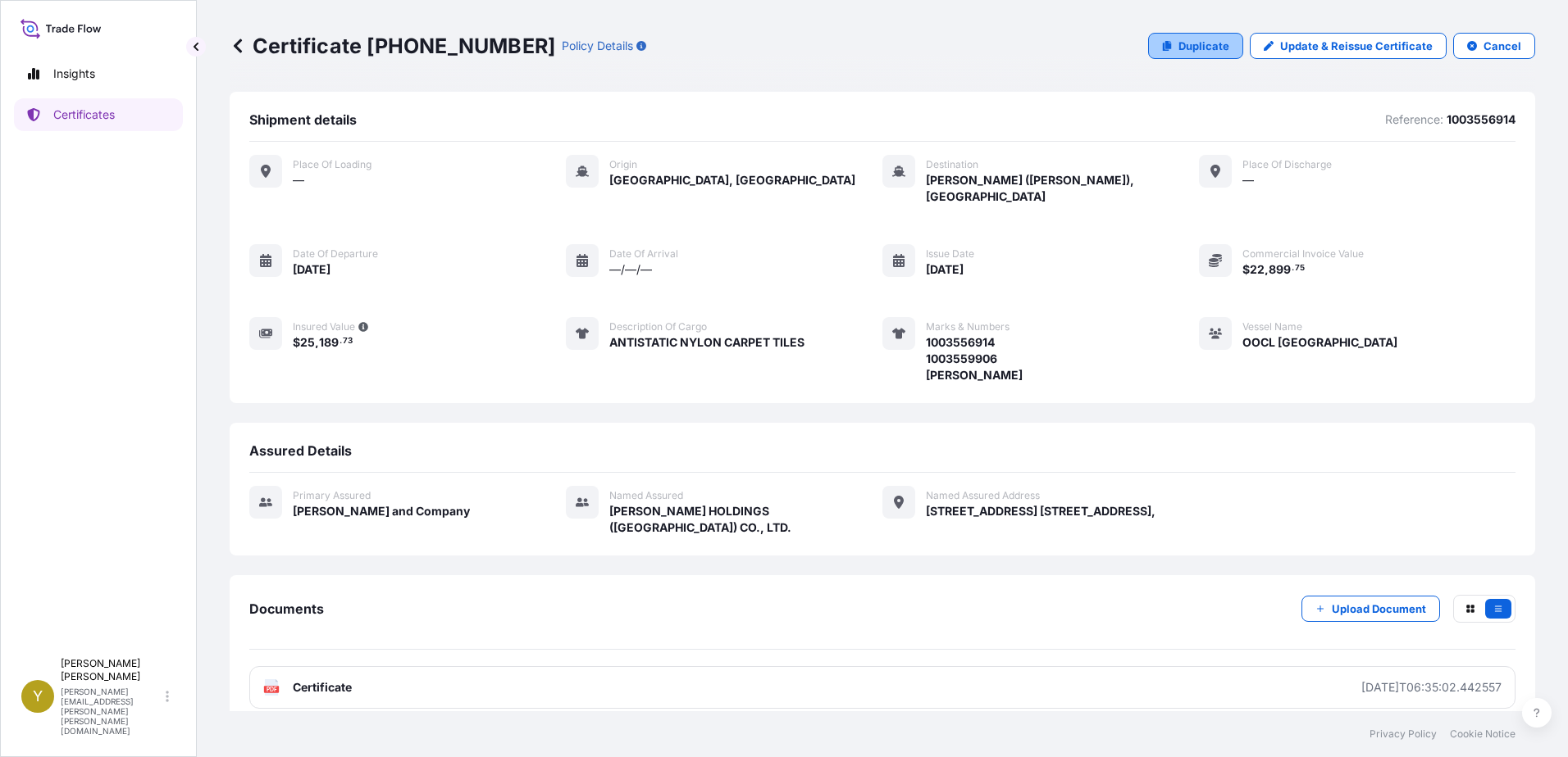
click at [1196, 39] on p "Duplicate" at bounding box center [1203, 45] width 50 height 16
select select "Ocean Vessel"
select select "31531"
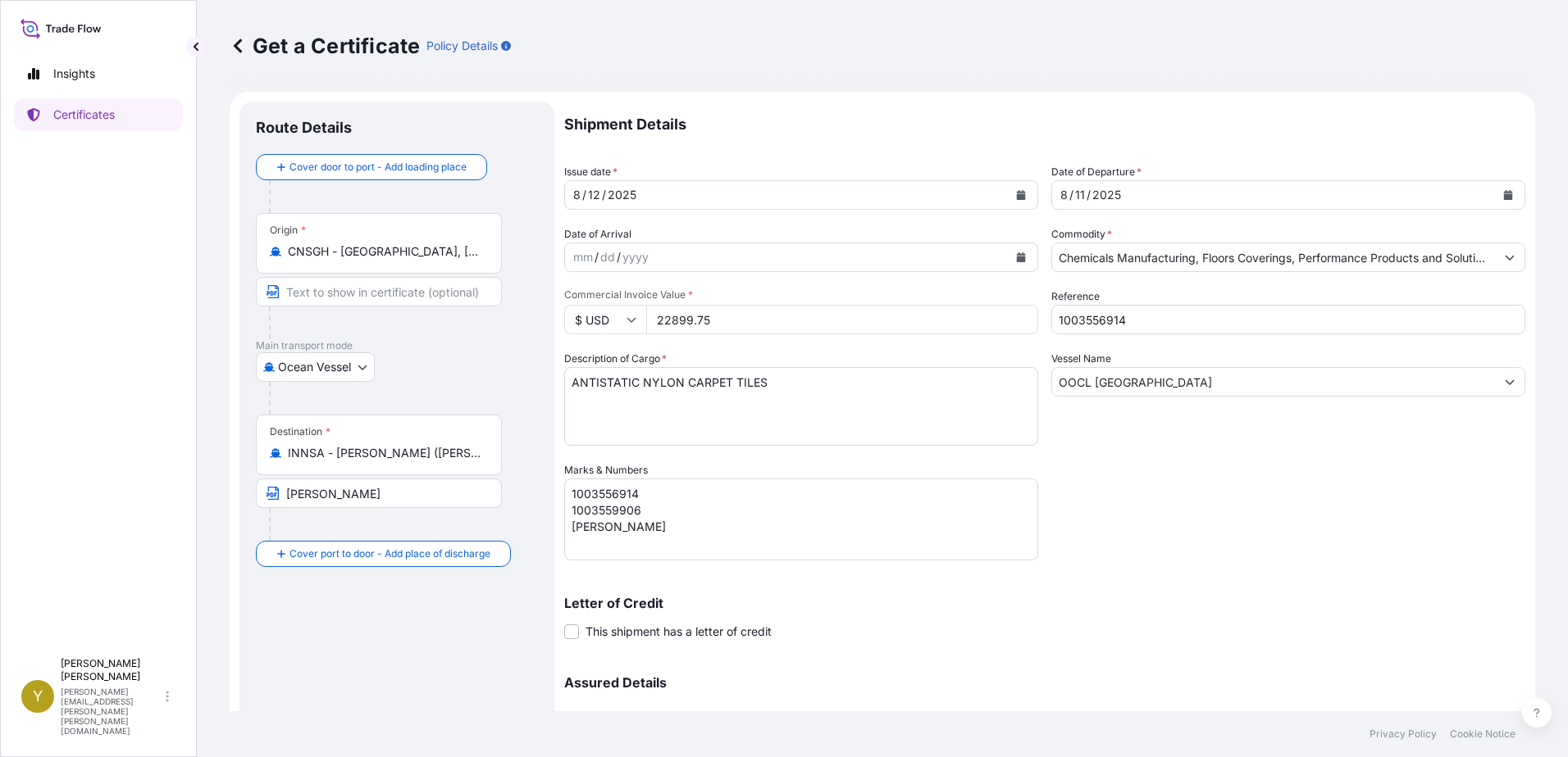
click at [735, 325] on input "22899.75" at bounding box center [842, 320] width 392 height 30
drag, startPoint x: 771, startPoint y: 323, endPoint x: 593, endPoint y: 307, distance: 178.7
click at [598, 311] on div "$ USD 22899.75" at bounding box center [801, 320] width 474 height 30
type input "23111"
click at [1135, 322] on input "1003556914" at bounding box center [1288, 320] width 474 height 30
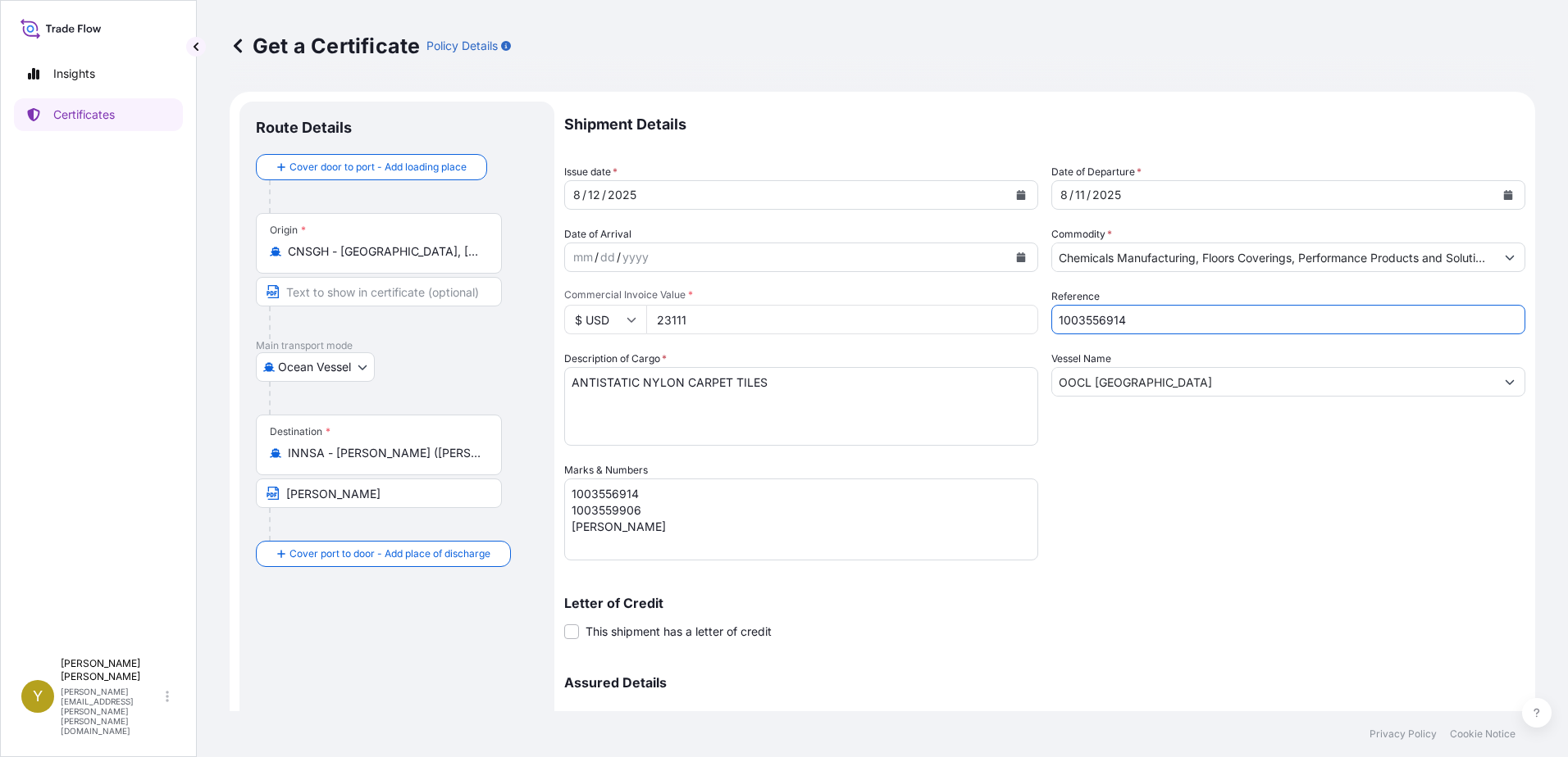
drag, startPoint x: 967, startPoint y: 321, endPoint x: 871, endPoint y: 299, distance: 98.5
click at [871, 299] on div "Shipment Details Issue date * [DATE] Date of Departure * [DATE] Date of Arrival…" at bounding box center [1045, 461] width 961 height 719
type input "1003557007"
drag, startPoint x: 651, startPoint y: 506, endPoint x: 543, endPoint y: 480, distance: 111.1
click at [543, 480] on form "Route Details Cover door to port - Add loading place Place of loading Road / [G…" at bounding box center [882, 484] width 1306 height 784
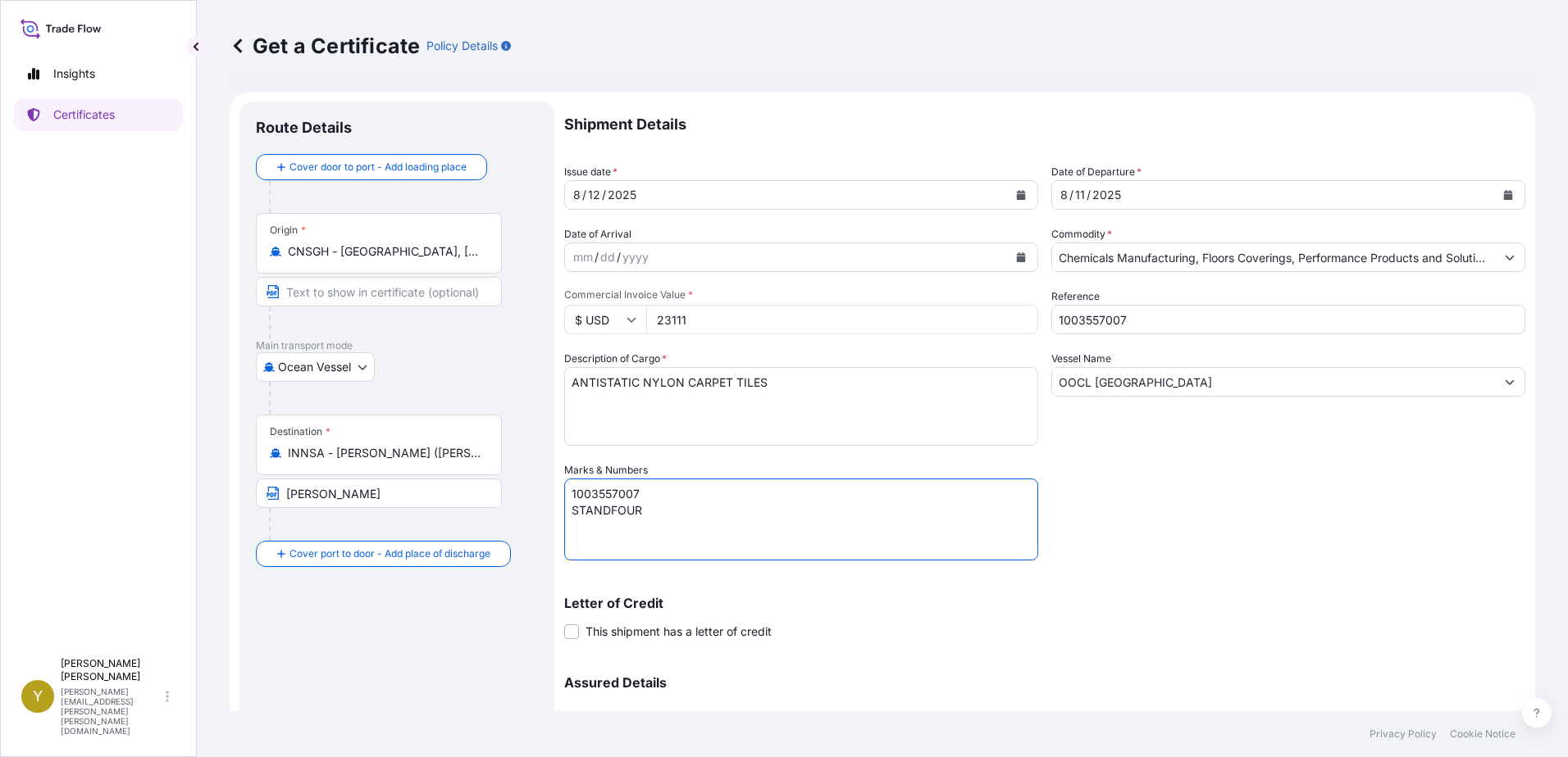
type textarea "1003557007 STANDFOUR"
click at [1194, 387] on input "OOCL [GEOGRAPHIC_DATA]" at bounding box center [1274, 382] width 443 height 30
click at [860, 502] on textarea "1003556914 1003559906 [PERSON_NAME]" at bounding box center [801, 519] width 474 height 82
click at [1163, 554] on div "Shipment Details Issue date * [DATE] Date of Departure * [DATE] Date of Arrival…" at bounding box center [1045, 461] width 961 height 719
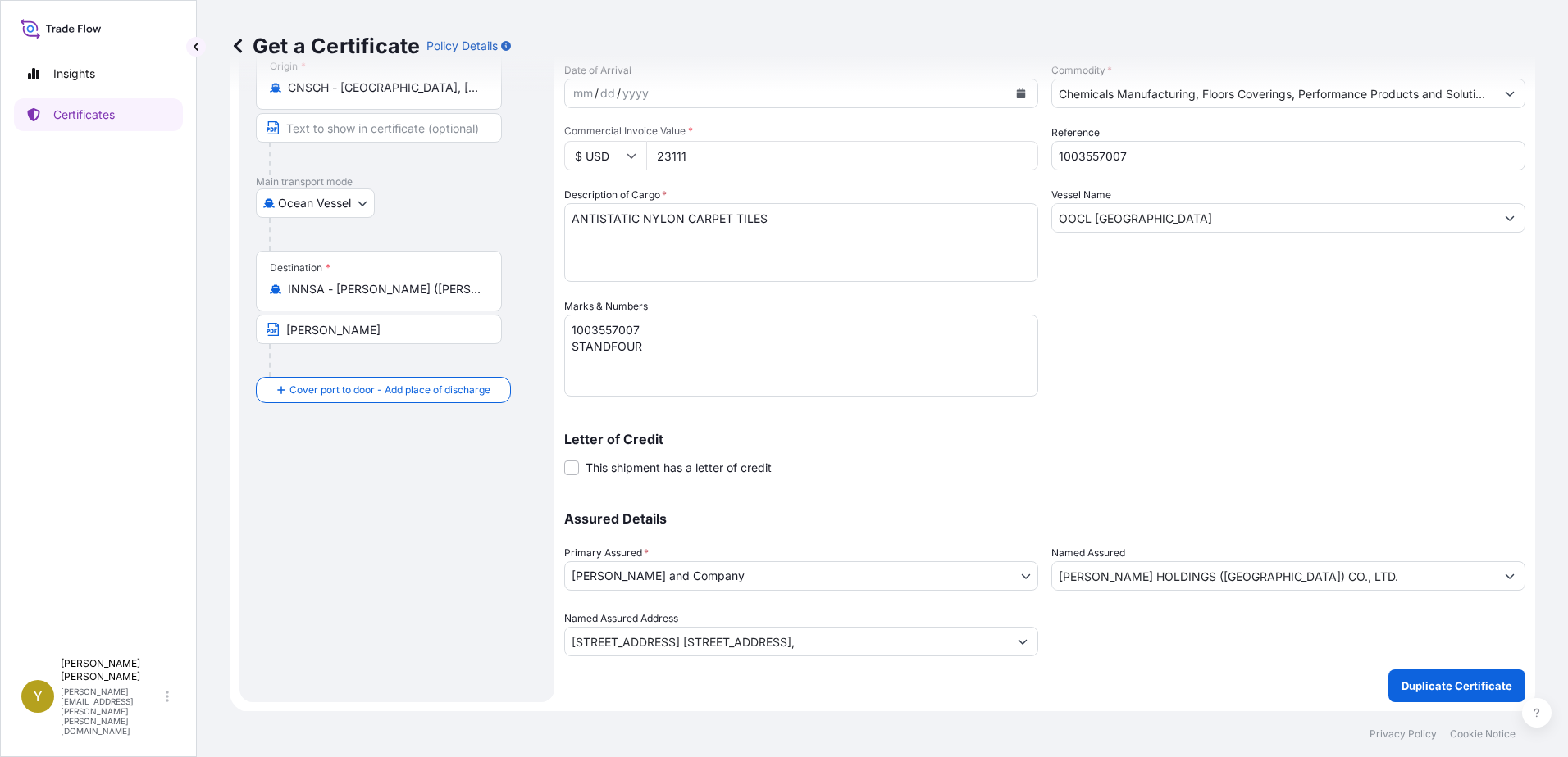
scroll to position [165, 0]
click at [1258, 667] on div "Shipment Details Issue date * [DATE] Date of Departure * [DATE] Date of Arrival…" at bounding box center [1045, 319] width 961 height 765
click at [1412, 679] on p "Duplicate Certificate" at bounding box center [1456, 684] width 110 height 16
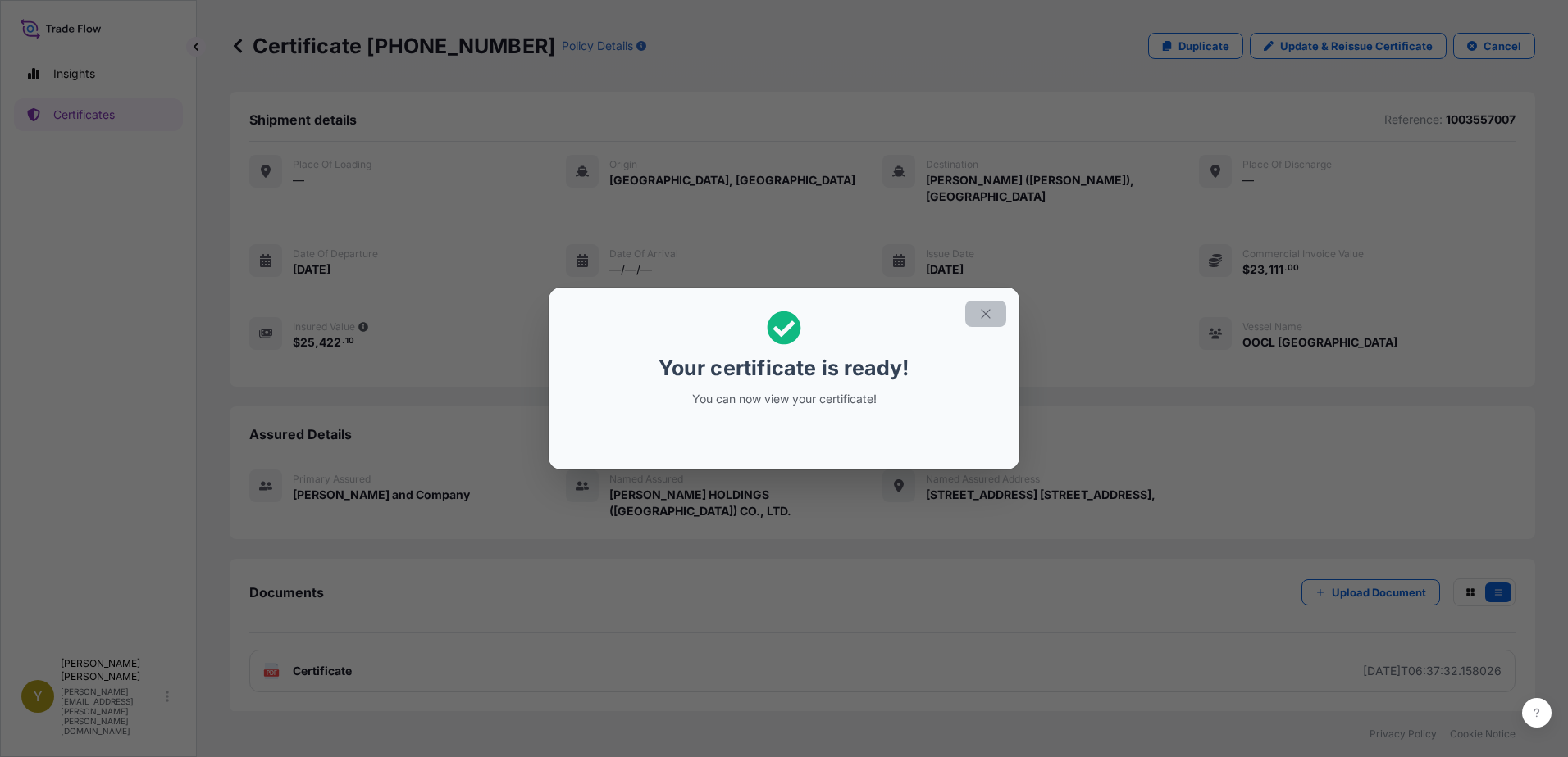
click at [982, 310] on icon "button" at bounding box center [985, 314] width 15 height 15
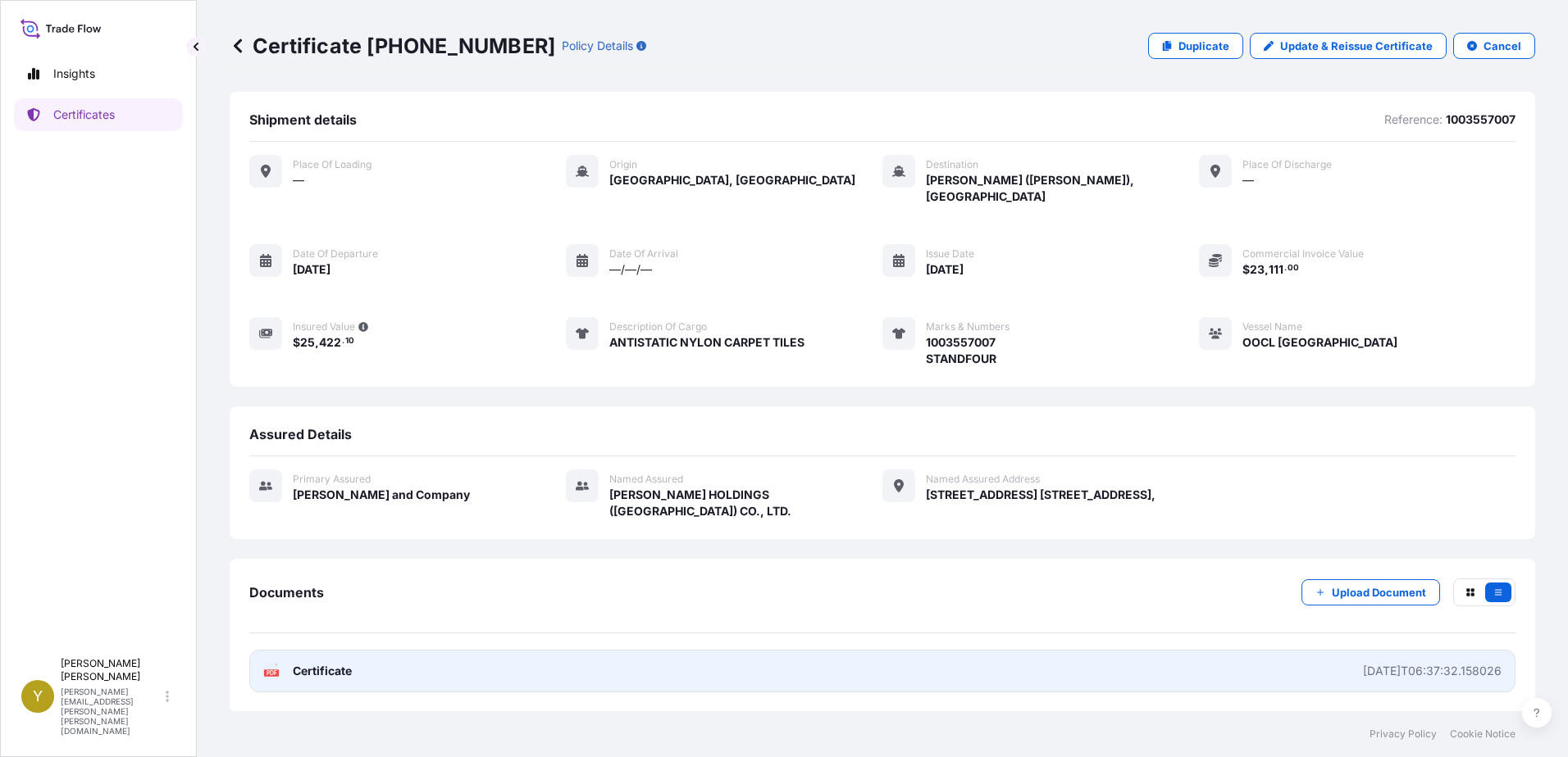
click at [343, 663] on span "Certificate" at bounding box center [321, 671] width 59 height 16
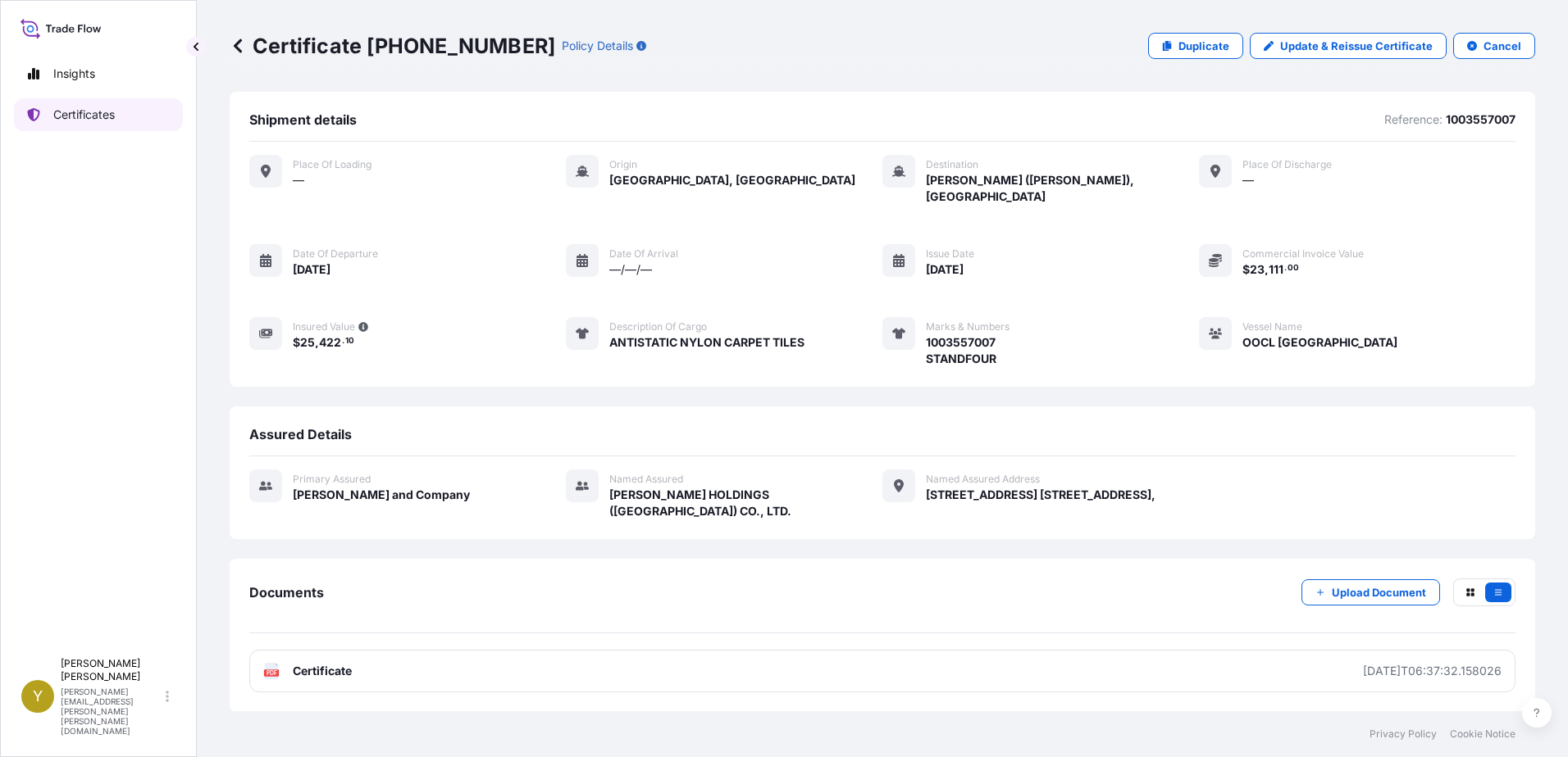
click at [74, 113] on p "Certificates" at bounding box center [84, 114] width 62 height 16
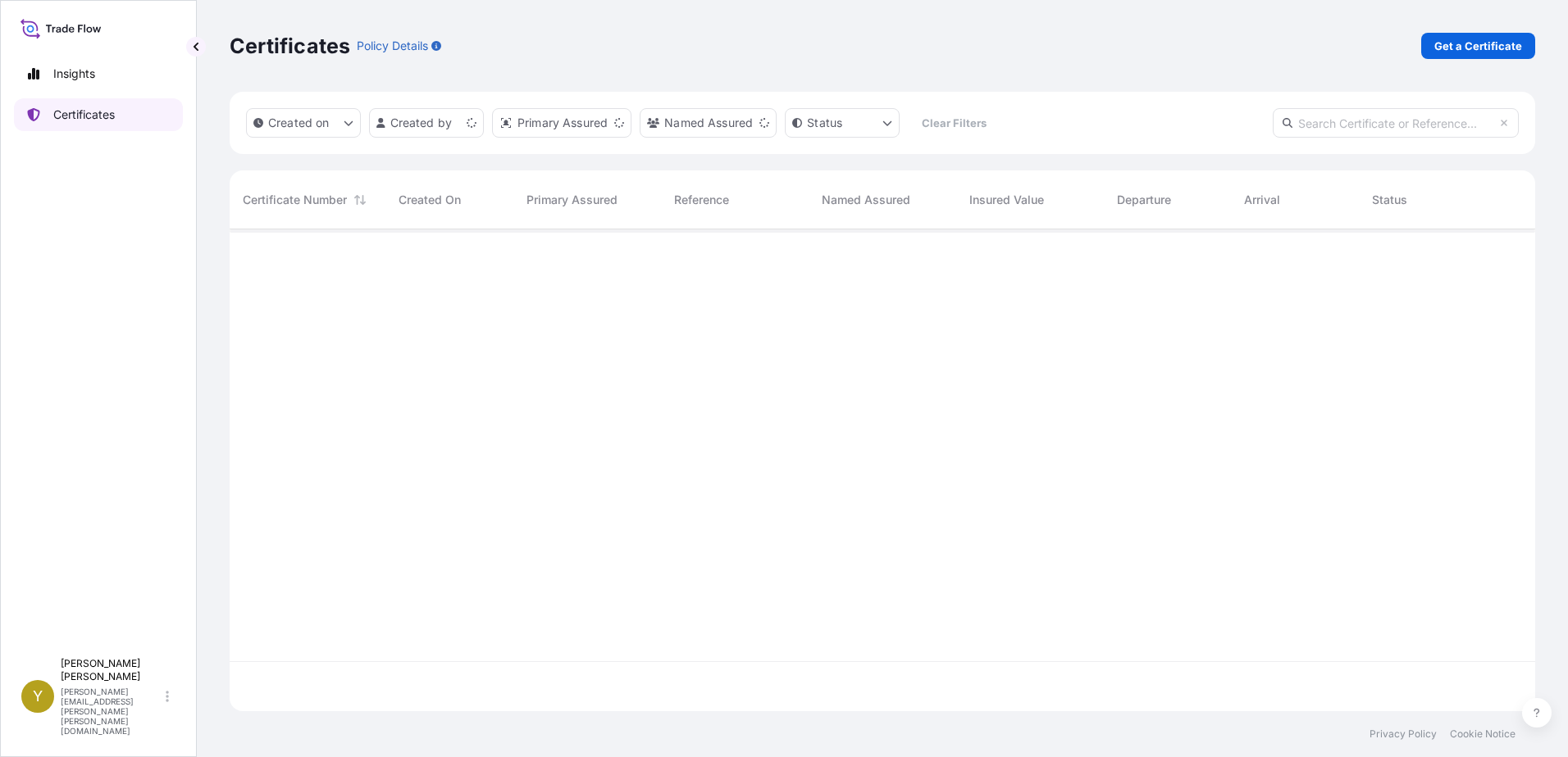
scroll to position [478, 1294]
